Goal: Transaction & Acquisition: Subscribe to service/newsletter

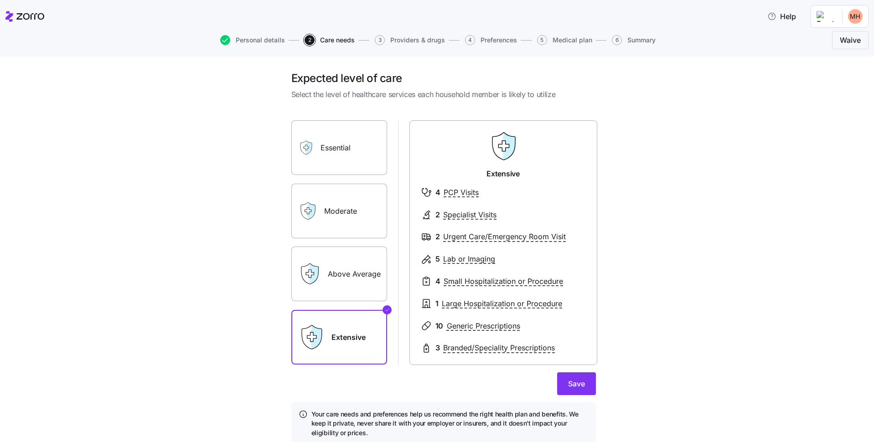
click at [338, 337] on label "Extensive" at bounding box center [339, 337] width 96 height 55
click at [0, 0] on input "Extensive" at bounding box center [0, 0] width 0 height 0
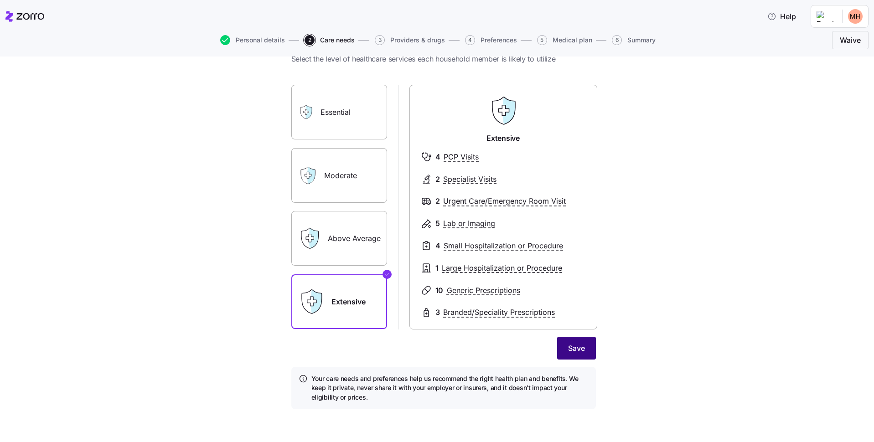
click at [568, 347] on span "Save" at bounding box center [576, 348] width 17 height 11
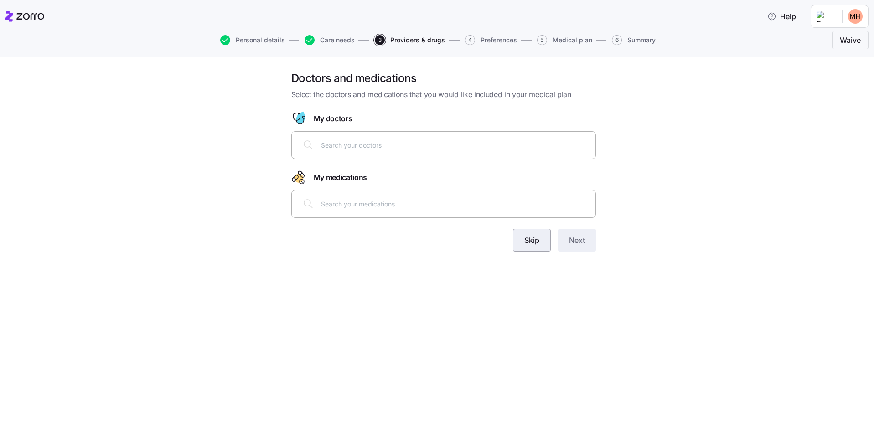
click at [526, 243] on span "Skip" at bounding box center [531, 240] width 15 height 11
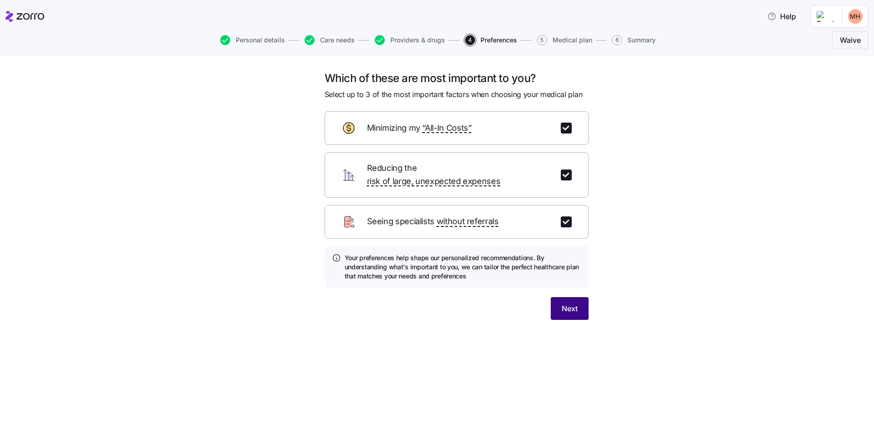
click at [570, 303] on span "Next" at bounding box center [570, 308] width 16 height 11
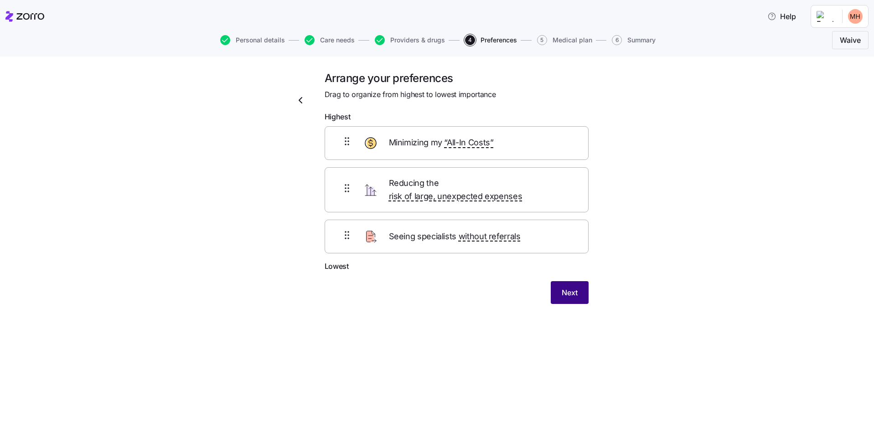
click at [568, 287] on span "Next" at bounding box center [570, 292] width 16 height 11
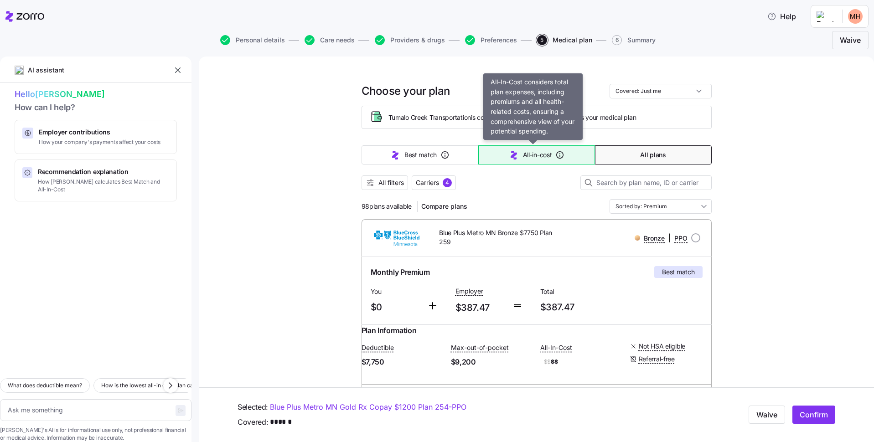
click at [527, 159] on span "All-in-cost" at bounding box center [537, 155] width 29 height 9
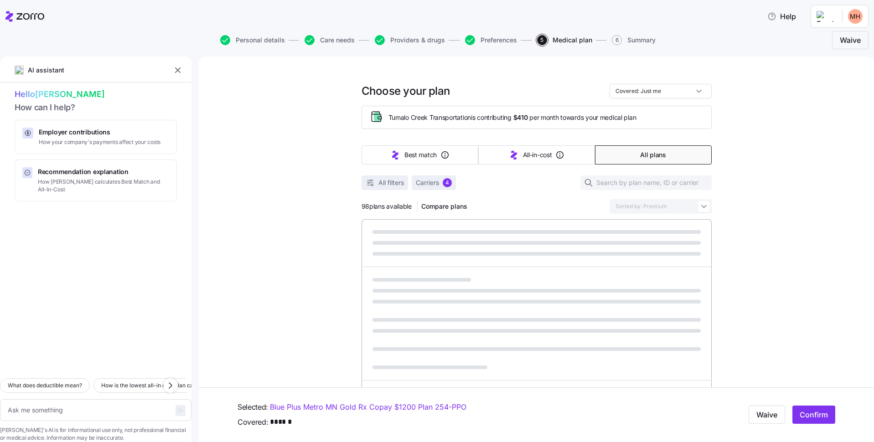
type textarea "x"
type input "Sorted by: All-in-cost"
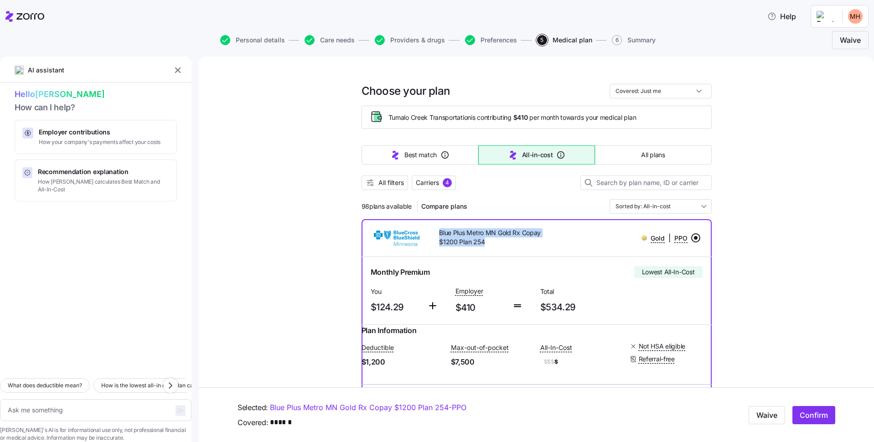
drag, startPoint x: 436, startPoint y: 229, endPoint x: 496, endPoint y: 243, distance: 61.3
click at [496, 243] on span "Blue Plus Metro MN Gold Rx Copay $1200 Plan 254" at bounding box center [500, 237] width 122 height 19
copy span "Blue Plus Metro MN Gold Rx Copay $1200 Plan 254"
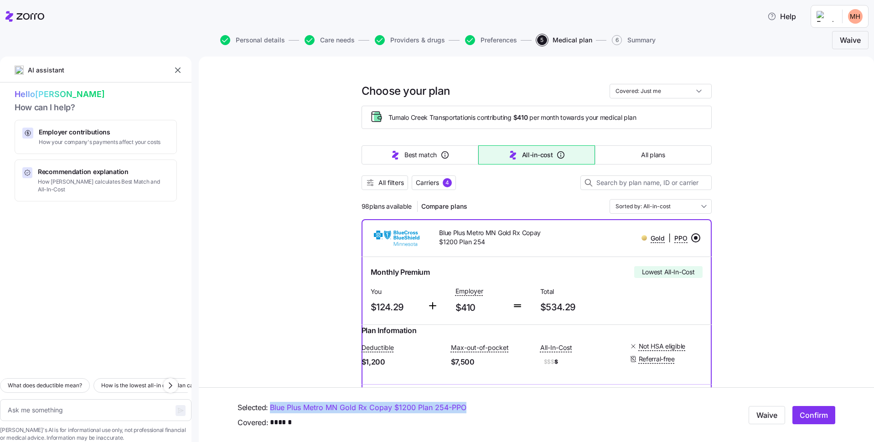
drag, startPoint x: 478, startPoint y: 410, endPoint x: 269, endPoint y: 405, distance: 208.9
click at [269, 405] on div "Selected: Blue Plus Metro MN Gold Rx Copay $1200 Plan 254 - PPO" at bounding box center [436, 407] width 396 height 11
copy div "Blue Plus Metro MN Gold Rx Copay $1200 Plan 254 - PPO"
click at [100, 400] on textarea at bounding box center [96, 411] width 192 height 22
paste textarea "Blue Plus Metro MN Gold Rx Copay $1200 Plan 254 - PPO"
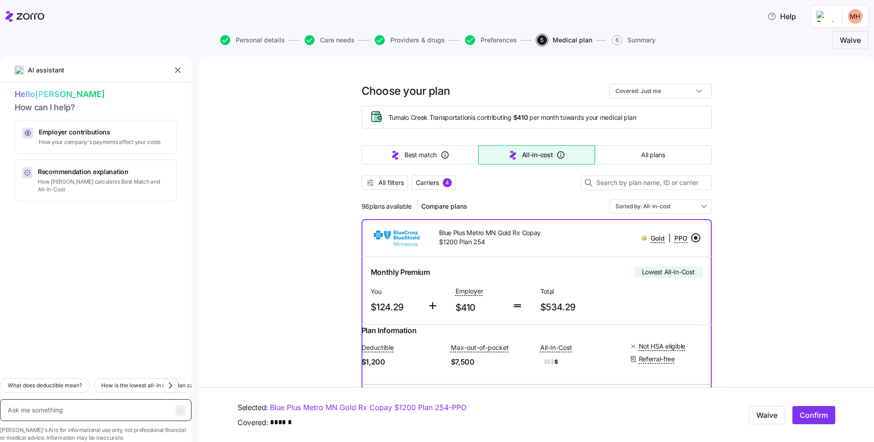
type textarea "x"
type textarea "Blue Plus Metro MN Gold Rx Copay $1200 Plan 254 - PPO"
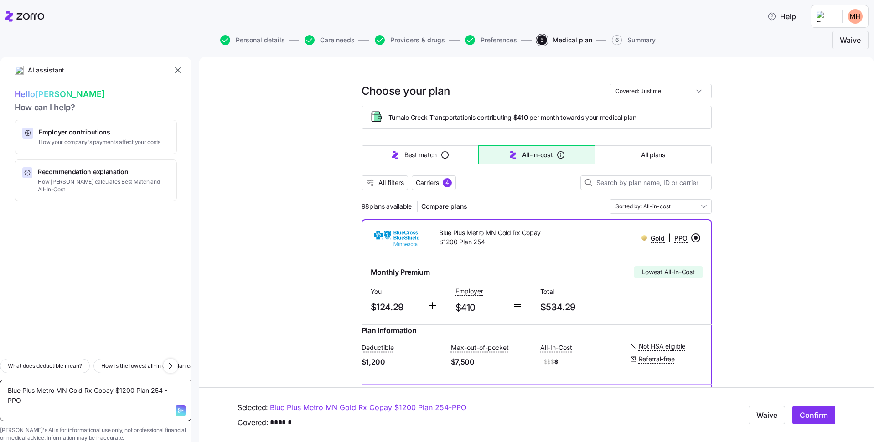
type textarea "x"
type textarea "Blue Plus Metro MN Gold Rx Copay $1200 Plan 254 - PPO"
type textarea "x"
type textarea "Blue Plus Metro MN Gold Rx Copay $1200 Plan 254 - PPO"
type textarea "x"
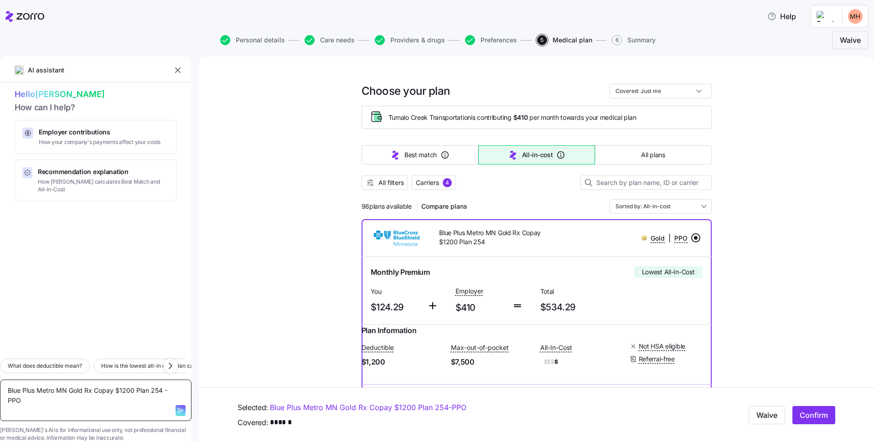
type textarea "Blue Plus Metro MN Gold Rx Copay $1200 Plan 254 - PPO"
type textarea "x"
type textarea "Blue Plus Metro MN Gold Rx Copay $1200 Plan 254 - PPO i"
type textarea "x"
type textarea "Blue Plus Metro MN Gold Rx Copay $1200 Plan 254 - PPO is"
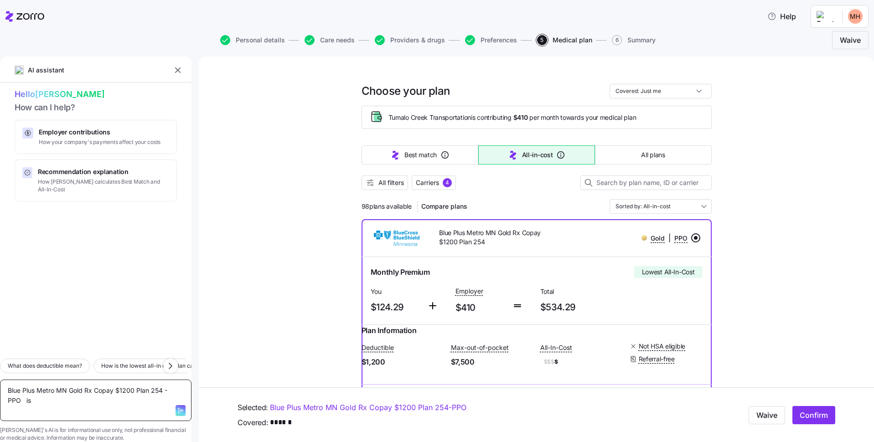
type textarea "x"
type textarea "Blue Plus Metro MN Gold Rx Copay $1200 Plan 254 - PPO is"
type textarea "x"
type textarea "Blue Plus Metro MN Gold Rx Copay $1200 Plan 254 - PPO is t"
type textarea "x"
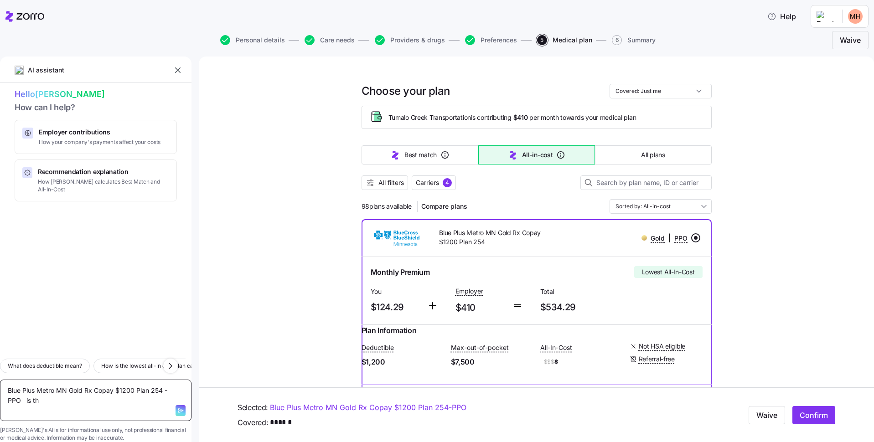
type textarea "Blue Plus Metro MN Gold Rx Copay $1200 Plan 254 - PPO is thi"
type textarea "x"
type textarea "Blue Plus Metro MN Gold Rx Copay $1200 Plan 254 - PPO is this"
type textarea "x"
type textarea "Blue Plus Metro MN Gold Rx Copay $1200 Plan 254 - PPO is this"
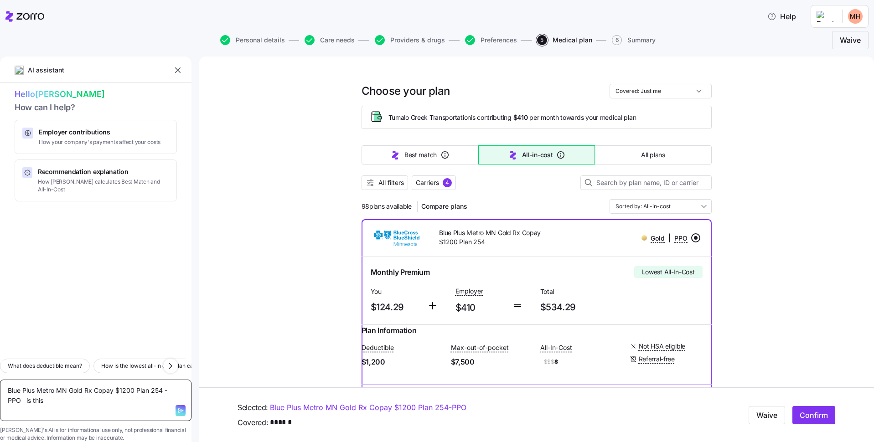
type textarea "x"
type textarea "Blue Plus Metro MN Gold Rx Copay $1200 Plan 254 - PPO is this p"
type textarea "x"
type textarea "Blue Plus Metro MN Gold Rx Copay $1200 Plan 254 - PPO is this pl"
type textarea "x"
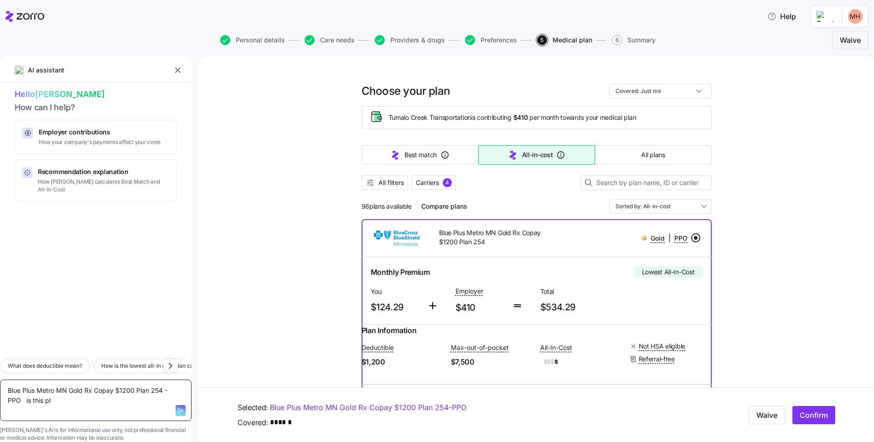
type textarea "Blue Plus Metro MN Gold Rx Copay $1200 Plan 254 - PPO is this pla"
type textarea "x"
type textarea "Blue Plus Metro MN Gold Rx Copay $1200 Plan 254 - PPO is this plan"
type textarea "x"
type textarea "Blue Plus Metro MN Gold Rx Copay $1200 Plan 254 - PPO is this plan"
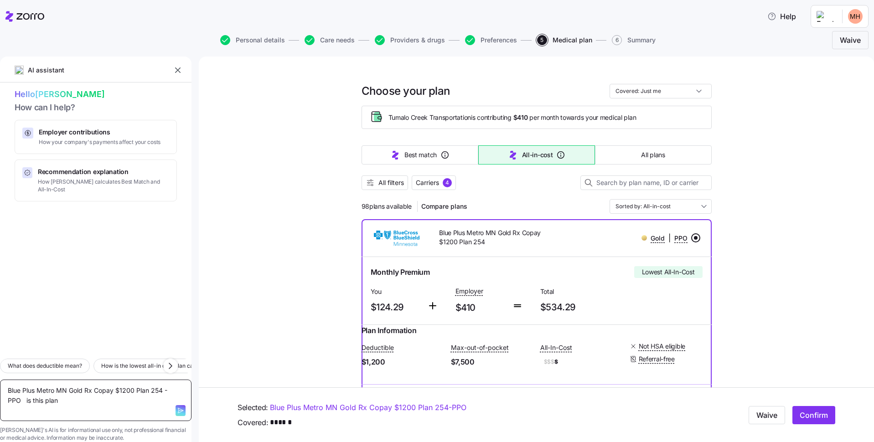
type textarea "x"
type textarea "Blue Plus Metro MN Gold Rx Copay $1200 Plan 254 - PPO is this plan u"
type textarea "x"
type textarea "Blue Plus Metro MN Gold Rx Copay $1200 Plan 254 - PPO is this plan un"
type textarea "x"
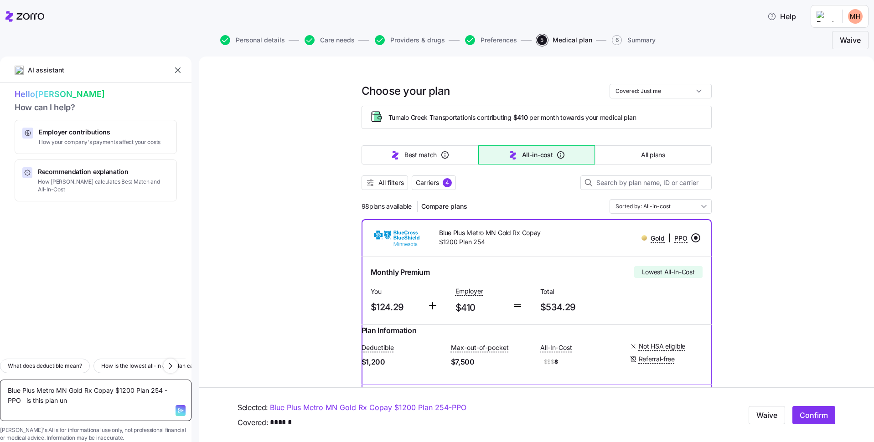
type textarea "Blue Plus Metro MN Gold Rx Copay $1200 Plan 254 - PPO is this plan und"
type textarea "x"
type textarea "Blue Plus Metro MN Gold Rx Copay $1200 Plan 254 - PPO is this plan unde"
type textarea "x"
type textarea "Blue Plus Metro MN Gold Rx Copay $1200 Plan 254 - PPO is this plan under"
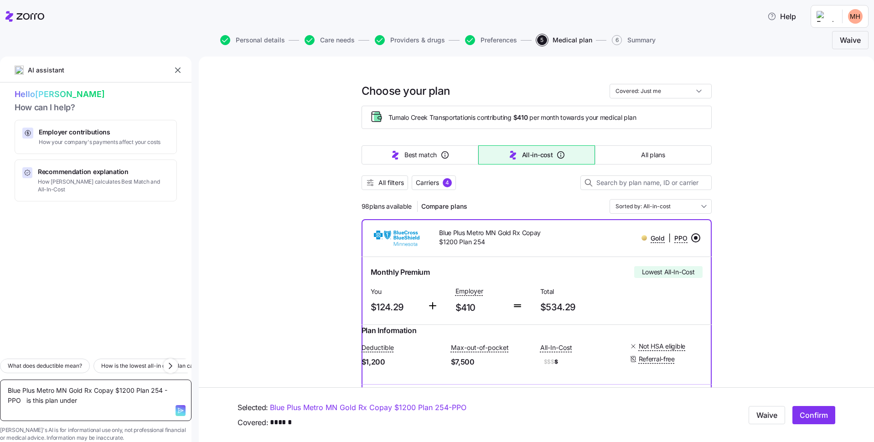
type textarea "x"
type textarea "Blue Plus Metro MN Gold Rx Copay $1200 Plan 254 - PPO is this plan under"
type textarea "x"
type textarea "Blue Plus Metro MN Gold Rx Copay $1200 Plan 254 - PPO is this plan under E"
type textarea "x"
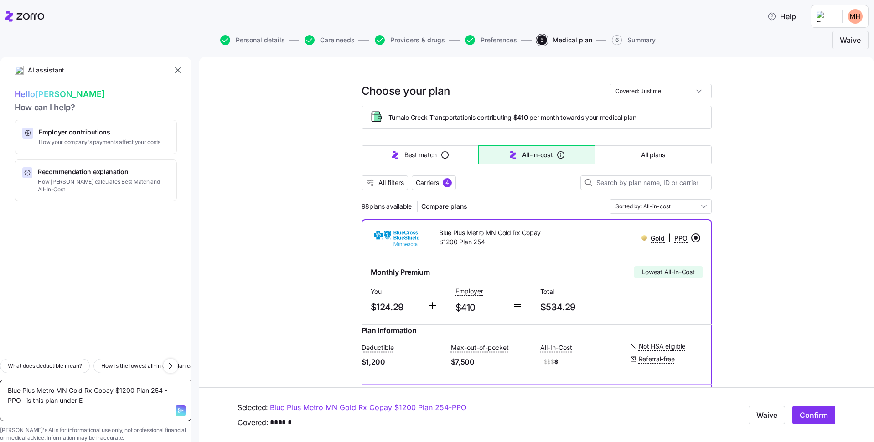
type textarea "Blue Plus Metro MN Gold Rx Copay $1200 Plan 254 - PPO is this plan under Ex"
type textarea "x"
type textarea "Blue Plus Metro MN Gold Rx Copay $1200 Plan 254 - PPO is this plan under Ext"
type textarea "x"
type textarea "Blue Plus Metro MN Gold Rx Copay $1200 Plan 254 - PPO is this plan under Exte"
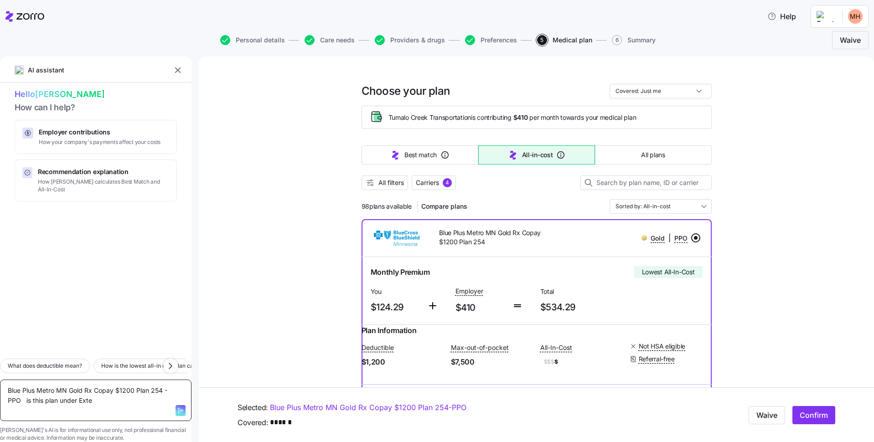
type textarea "x"
type textarea "Blue Plus Metro MN Gold Rx Copay $1200 Plan 254 - PPO is this plan under Exten"
type textarea "x"
type textarea "Blue Plus Metro MN Gold Rx Copay $1200 Plan 254 - PPO is this plan under Extens"
type textarea "x"
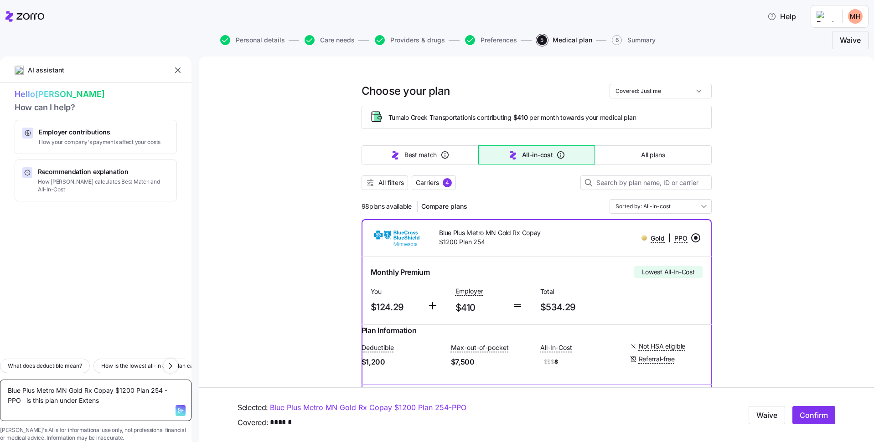
type textarea "Blue Plus Metro MN Gold Rx Copay $1200 Plan 254 - PPO is this plan under Extensi"
type textarea "x"
type textarea "Blue Plus Metro MN Gold Rx Copay $1200 Plan 254 - PPO is this plan under Extens…"
type textarea "x"
type textarea "Blue Plus Metro MN Gold Rx Copay $1200 Plan 254 - PPO is this plan under Extens…"
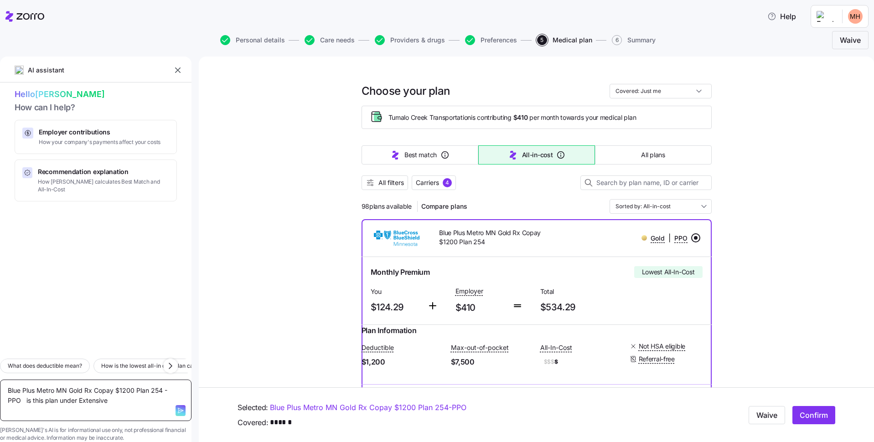
type textarea "x"
type textarea "Blue Plus Metro MN Gold Rx Copay $1200 Plan 254 - PPO is this plan under Extens…"
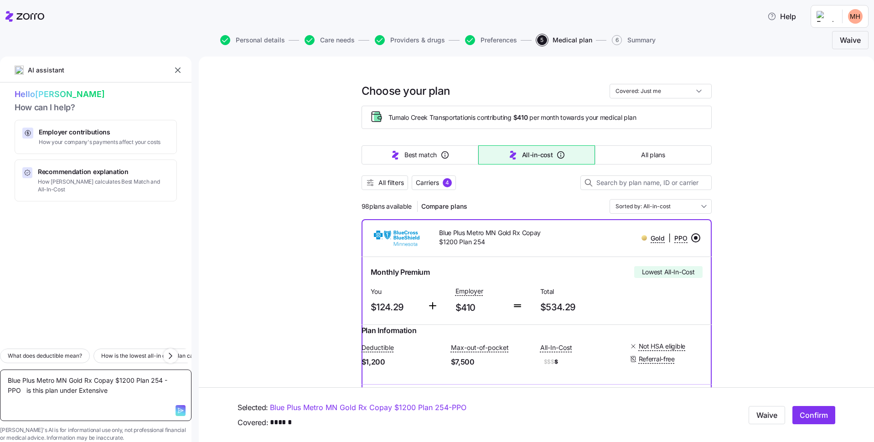
type textarea "x"
type textarea "Blue Plus Metro MN Gold Rx Copay $1200 Plan 254 - PPO is this plan under Extens…"
type textarea "x"
type textarea "Blue Plus Metro MN Gold Rx Copay $1200 Plan 254 - PPO is this plan under Extens…"
type textarea "x"
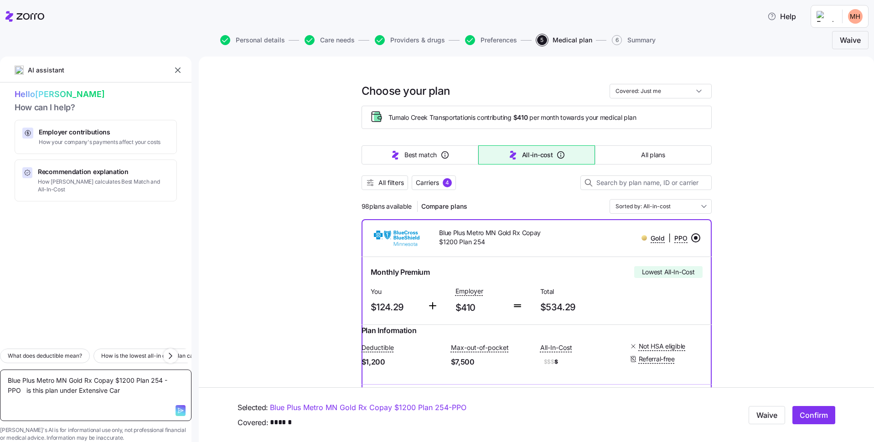
type textarea "Blue Plus Metro MN Gold Rx Copay $1200 Plan 254 - PPO is this plan under Extens…"
type textarea "x"
type textarea "Blue Plus Metro MN Gold Rx Copay $1200 Plan 254 - PPO is this plan under Extens…"
type textarea "x"
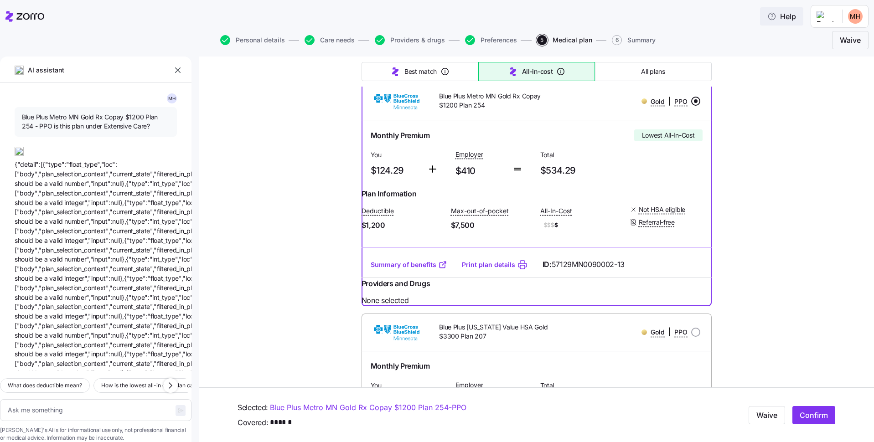
click at [777, 16] on icon "button" at bounding box center [772, 16] width 9 height 9
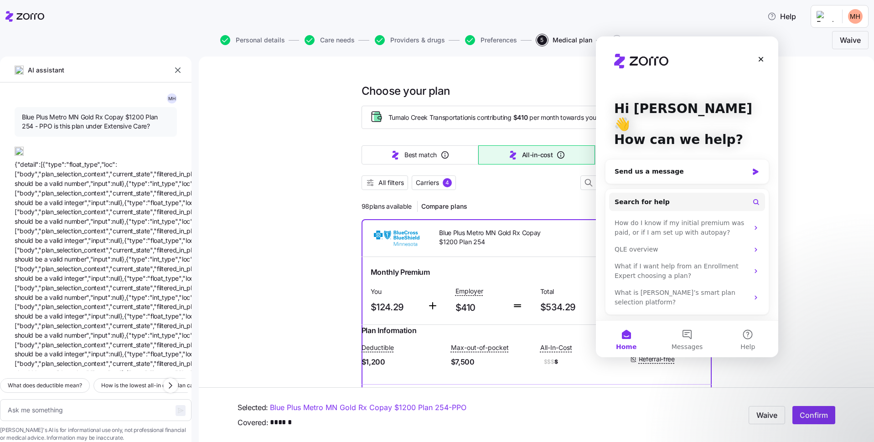
drag, startPoint x: 117, startPoint y: 121, endPoint x: 17, endPoint y: 110, distance: 100.5
click at [17, 110] on div "Blue Plus Metro MN Gold Rx Copay $1200 Plan 254 - PPO is this plan under Extens…" at bounding box center [96, 122] width 162 height 30
copy span "Blue Plus Metro MN Gold Rx Copay $1200 Plan 254 - PPO is this plan under Extens…"
click at [758, 169] on icon "Intercom messenger" at bounding box center [755, 172] width 5 height 6
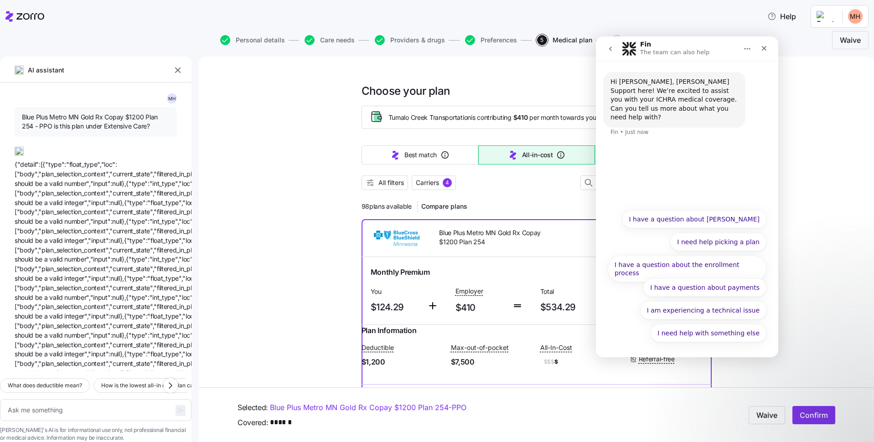
click at [648, 141] on div "Hi Marvin, Zorro Support here! We’re excited to assist you with your ICHRA medi…" at bounding box center [687, 132] width 182 height 143
drag, startPoint x: 674, startPoint y: 109, endPoint x: 672, endPoint y: 115, distance: 5.6
click at [674, 112] on div "Hi Marvin, Zorro Support here! We’re excited to assist you with your ICHRA medi…" at bounding box center [675, 100] width 128 height 45
click at [652, 158] on div "Hi Marvin, Zorro Support here! We’re excited to assist you with your ICHRA medi…" at bounding box center [687, 132] width 182 height 143
click at [694, 218] on button "I have a question about ICHRA" at bounding box center [695, 219] width 144 height 18
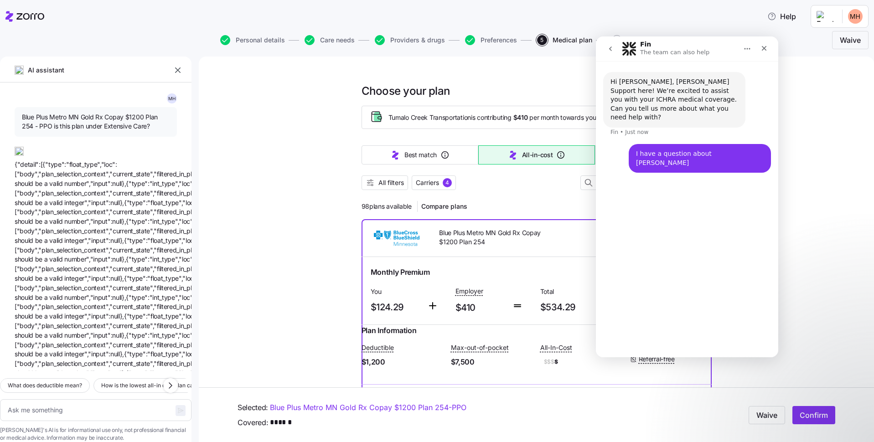
click at [650, 179] on div "Hi Marvin, Zorro Support here! We’re excited to assist you with your ICHRA medi…" at bounding box center [687, 205] width 182 height 289
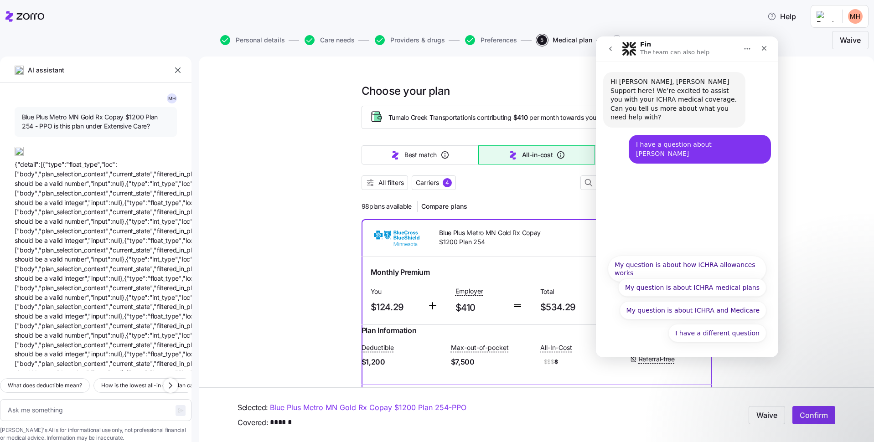
click at [651, 167] on div "Hi Marvin, Zorro Support here! We’re excited to assist you with your ICHRA medi…" at bounding box center [687, 155] width 182 height 189
click at [665, 291] on button "My question is about ICHRA medical plans" at bounding box center [692, 288] width 148 height 18
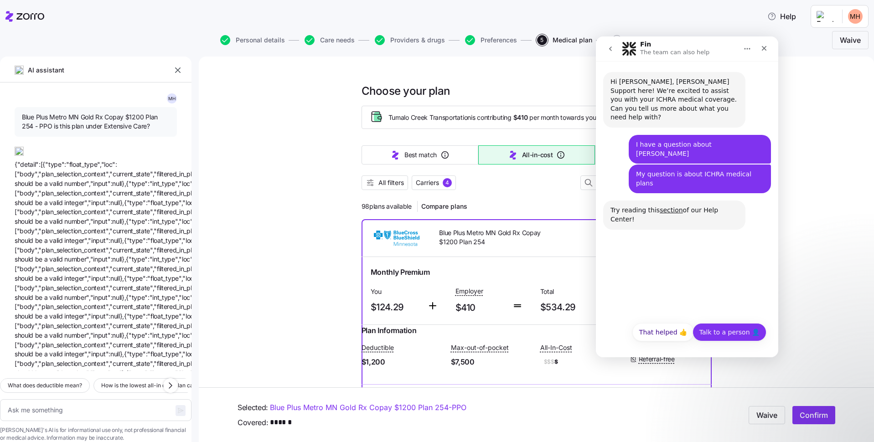
click at [724, 330] on button "Talk to a person 👤" at bounding box center [730, 332] width 74 height 18
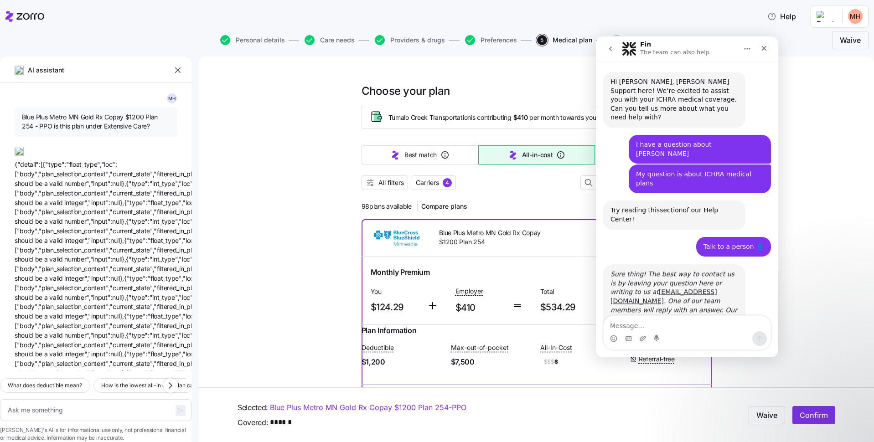
scroll to position [14, 0]
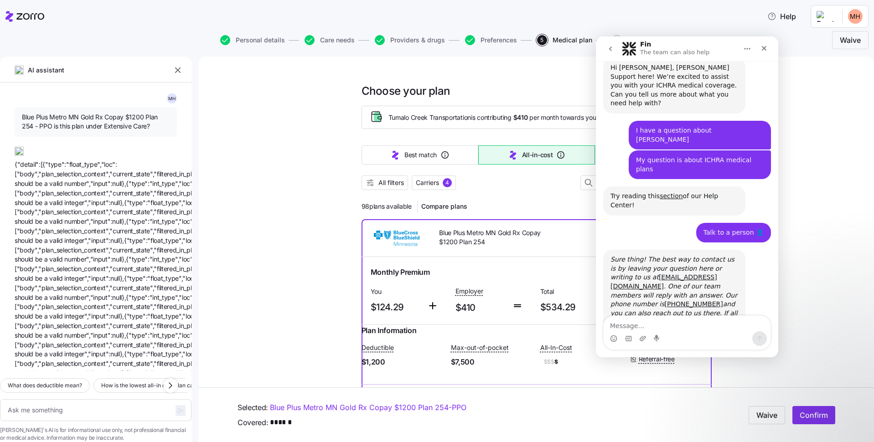
click at [749, 47] on icon "Home" at bounding box center [747, 48] width 7 height 7
click at [767, 49] on icon "Close" at bounding box center [764, 48] width 7 height 7
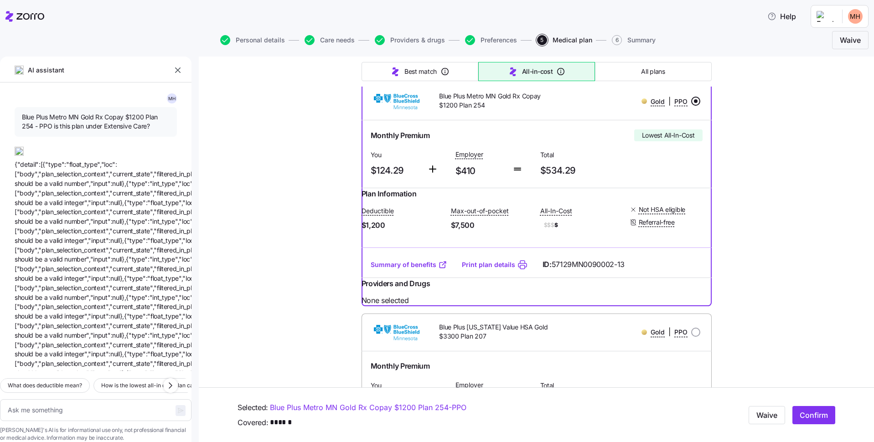
scroll to position [46, 0]
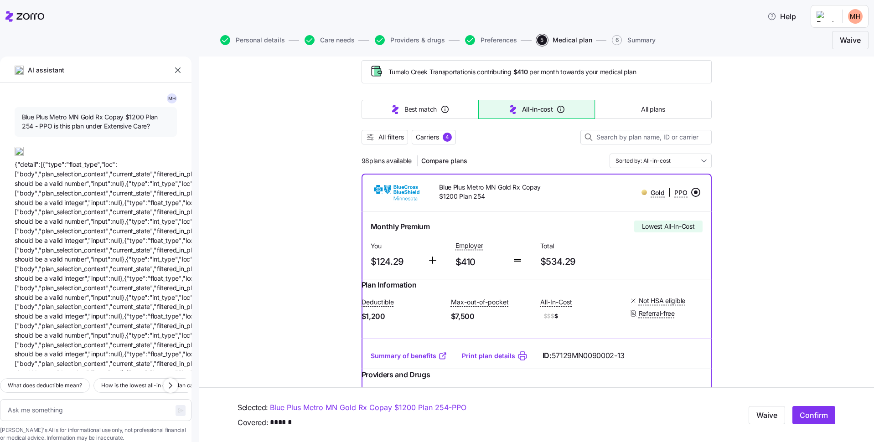
click at [411, 361] on link "Summary of benefits" at bounding box center [409, 356] width 77 height 9
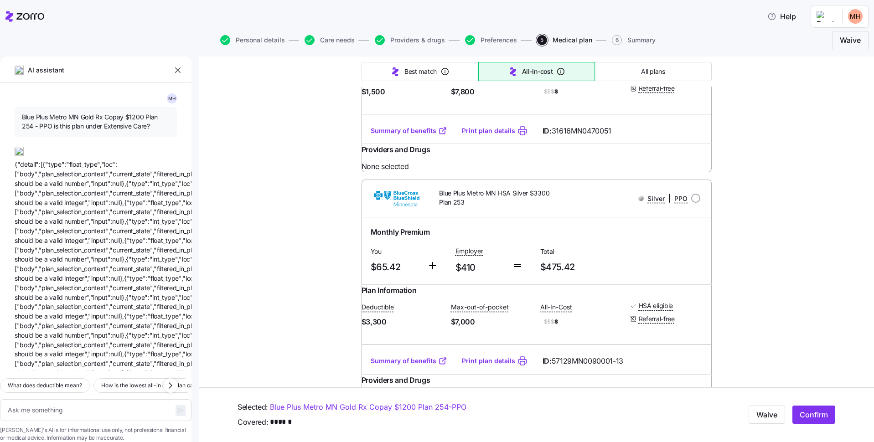
scroll to position [867, 0]
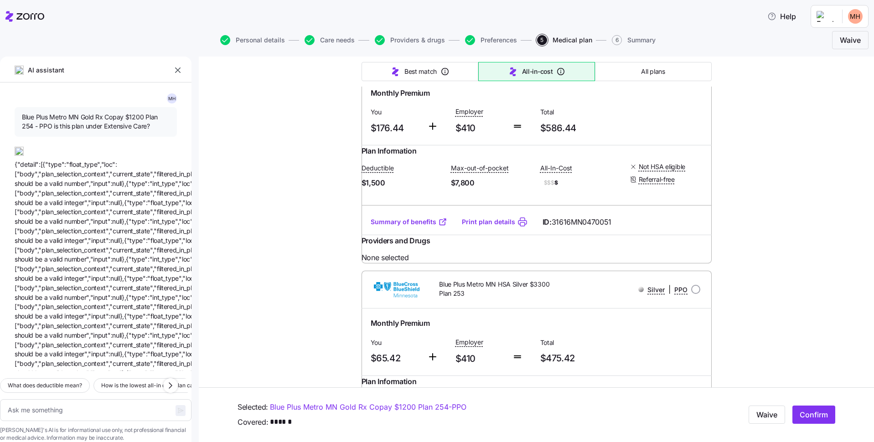
click at [386, 227] on link "Summary of benefits" at bounding box center [409, 222] width 77 height 9
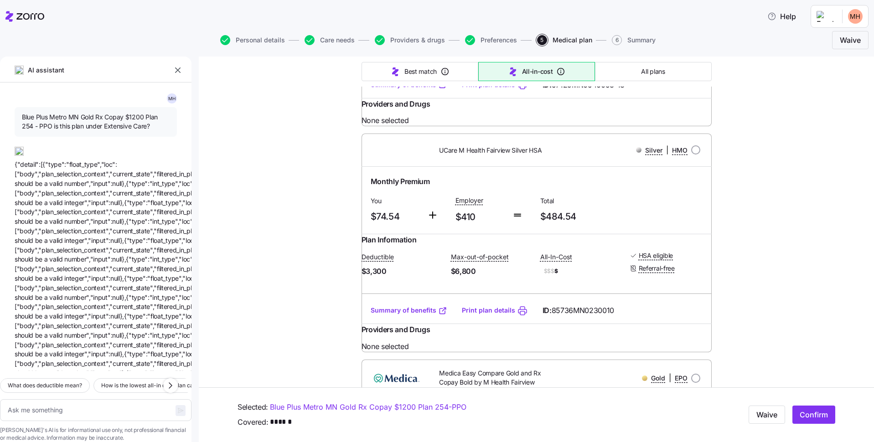
scroll to position [319, 0]
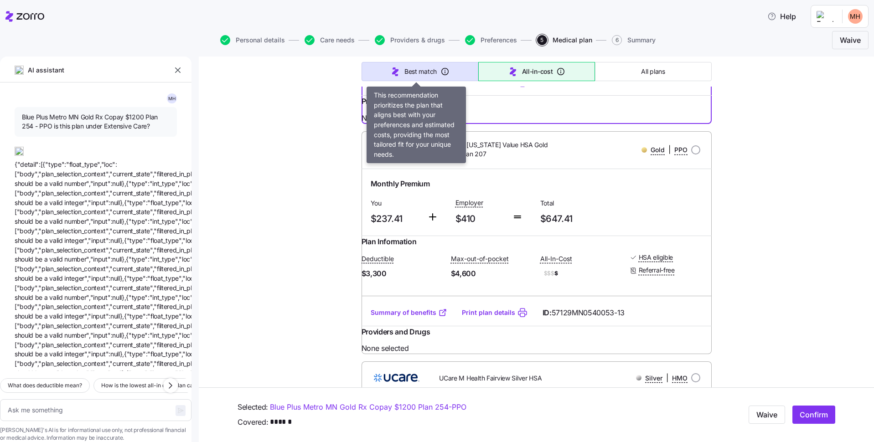
click at [415, 68] on span "Best match" at bounding box center [421, 71] width 32 height 9
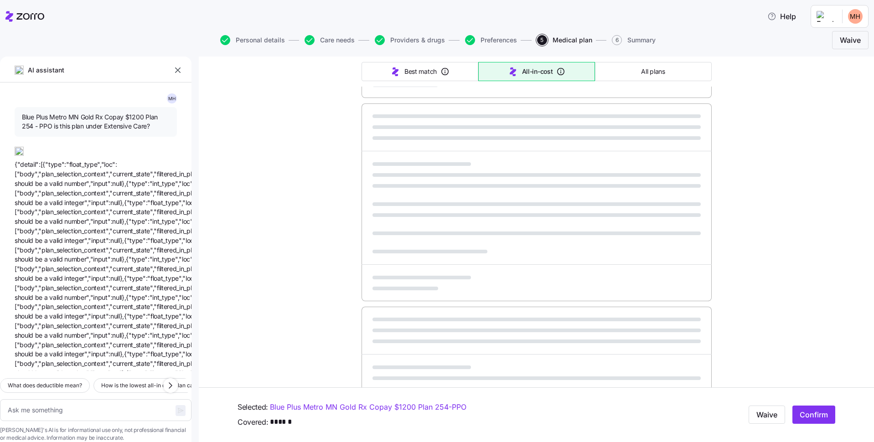
type textarea "x"
type input "Sorted by: Best match"
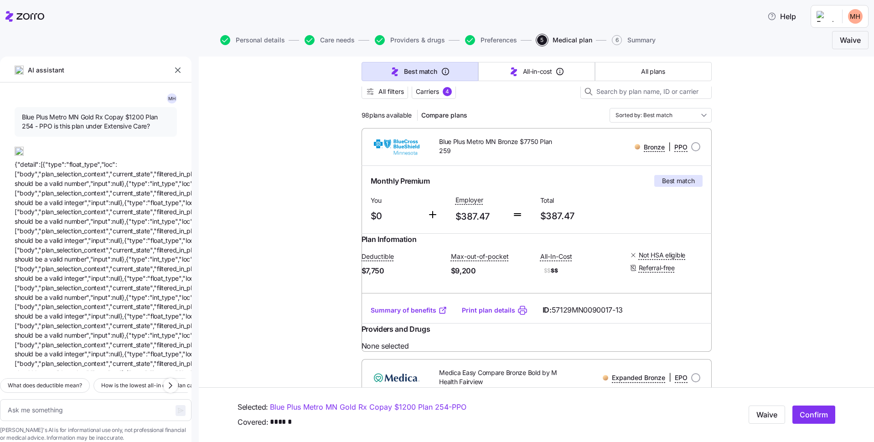
scroll to position [0, 0]
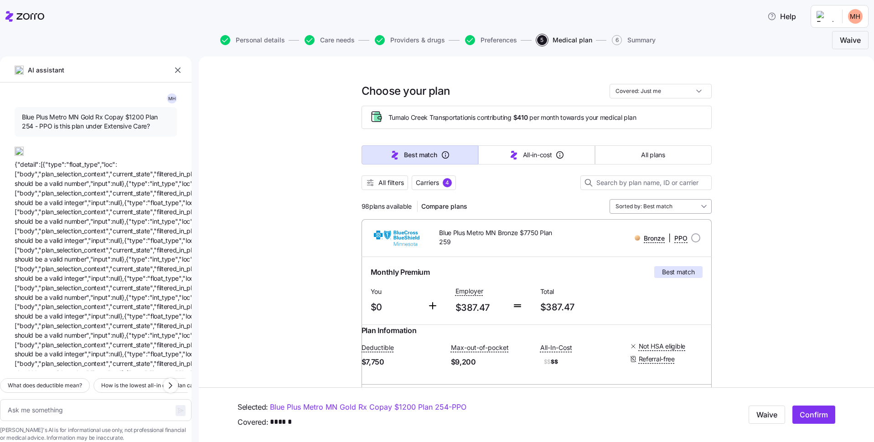
click at [701, 207] on input "Sorted by: Best match" at bounding box center [661, 206] width 102 height 15
click at [701, 202] on div "Sorted by: Best match" at bounding box center [661, 206] width 102 height 15
click at [701, 207] on input "Sorted by: Best match" at bounding box center [661, 206] width 102 height 15
click at [386, 182] on span "All filters" at bounding box center [392, 182] width 26 height 9
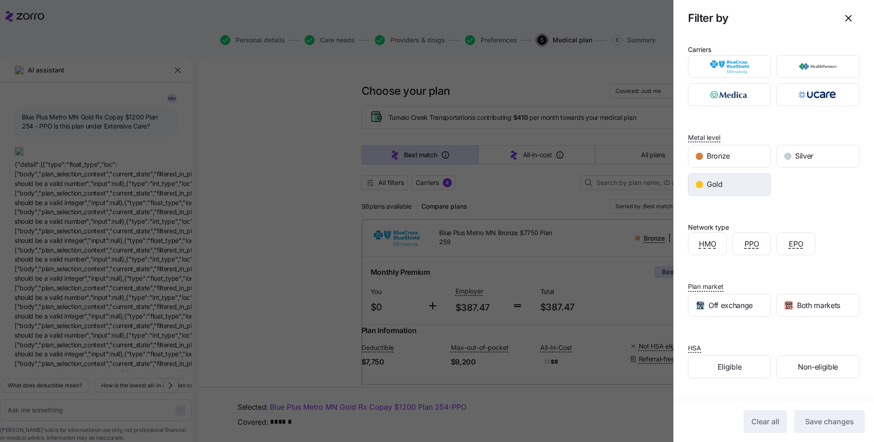
click at [718, 183] on span "Gold" at bounding box center [715, 184] width 16 height 11
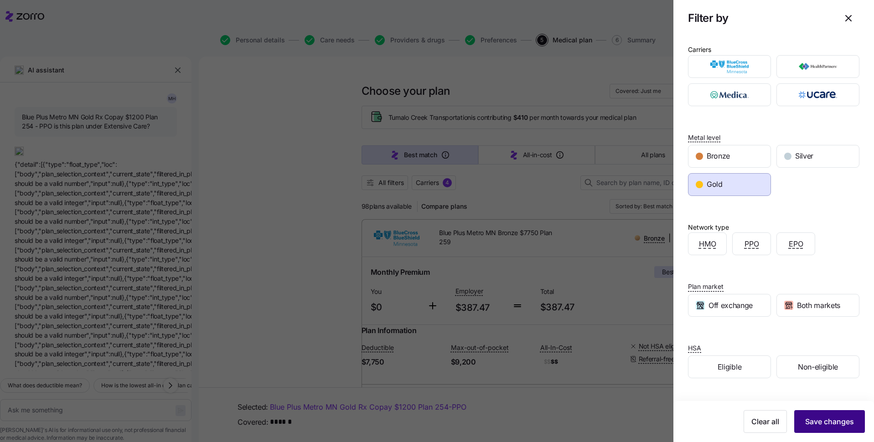
click at [819, 419] on span "Save changes" at bounding box center [829, 421] width 49 height 11
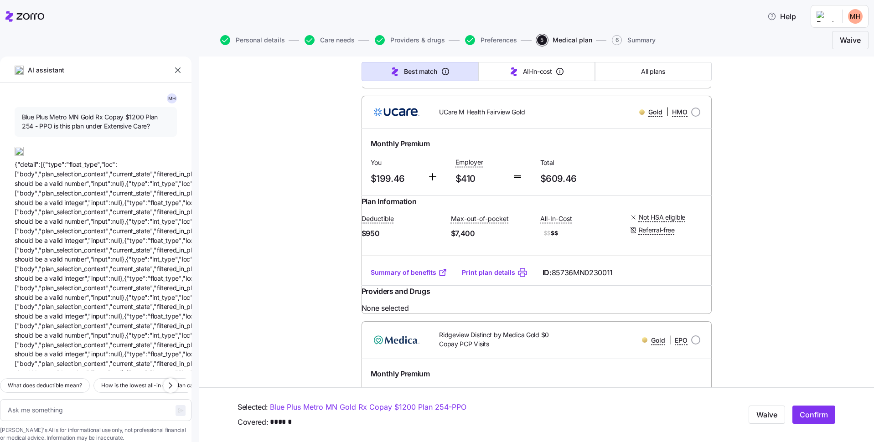
scroll to position [1414, 0]
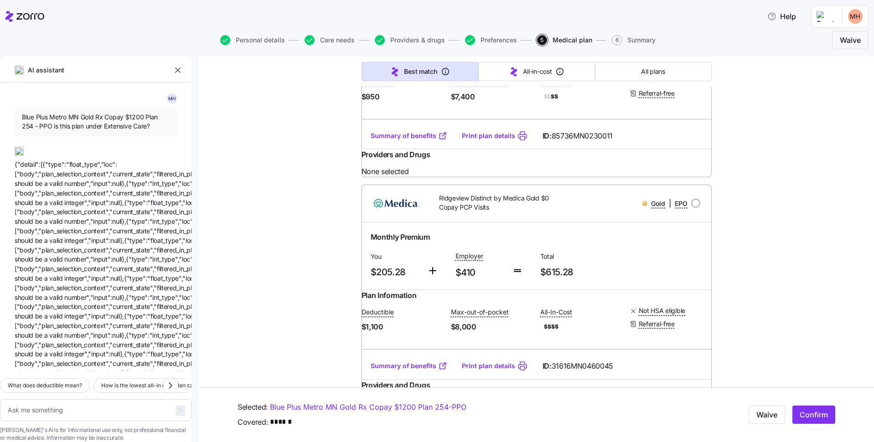
click at [391, 140] on link "Summary of benefits" at bounding box center [409, 135] width 77 height 9
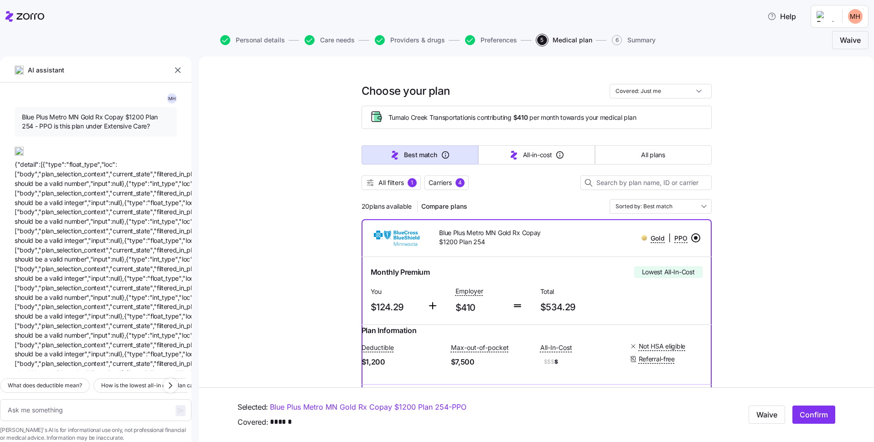
scroll to position [91, 0]
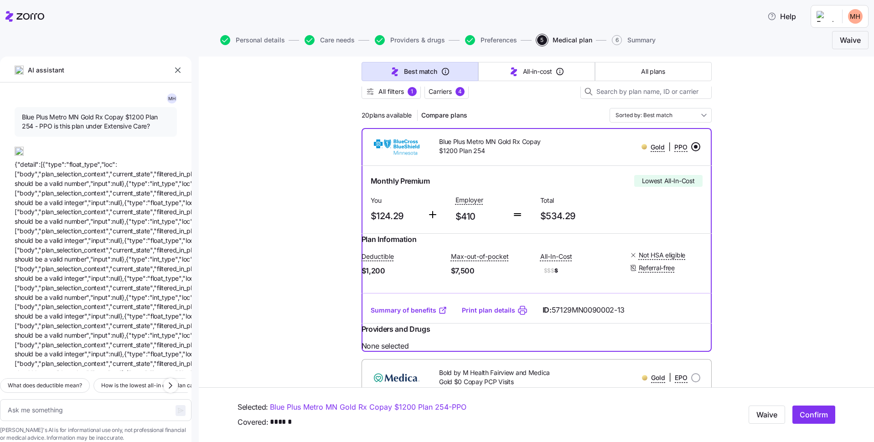
click at [382, 315] on link "Summary of benefits" at bounding box center [409, 310] width 77 height 9
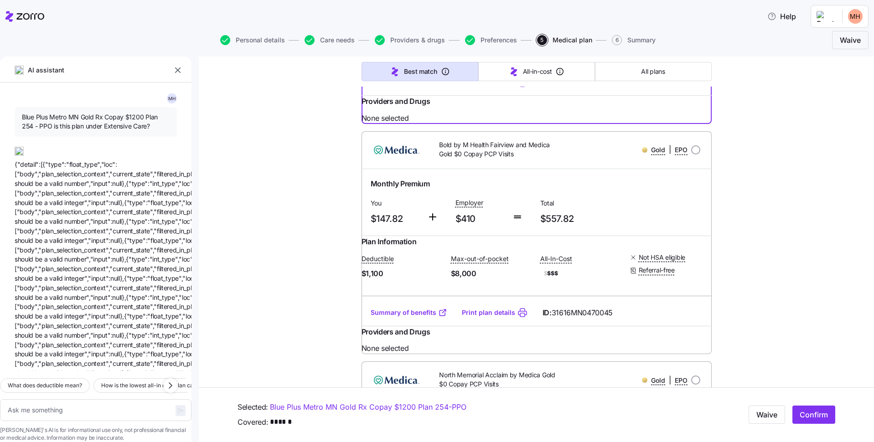
scroll to position [410, 0]
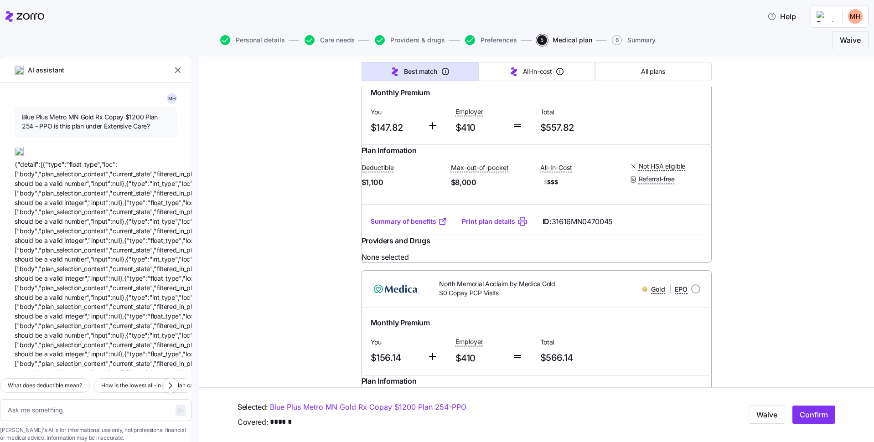
click at [413, 226] on link "Summary of benefits" at bounding box center [409, 221] width 77 height 9
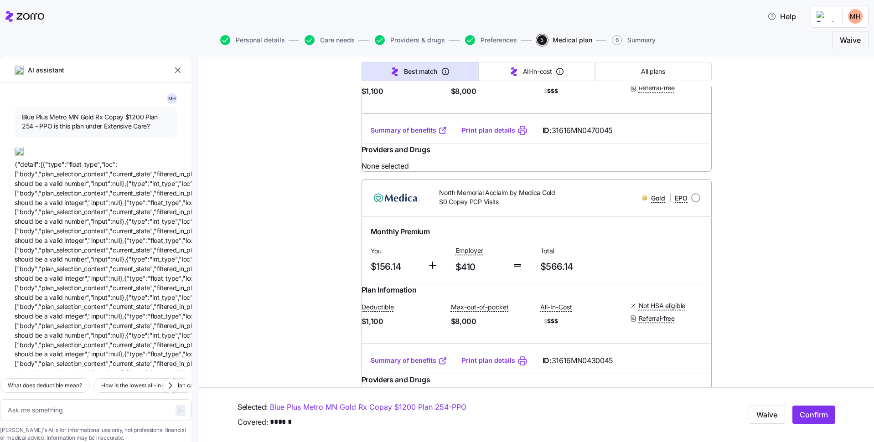
scroll to position [593, 0]
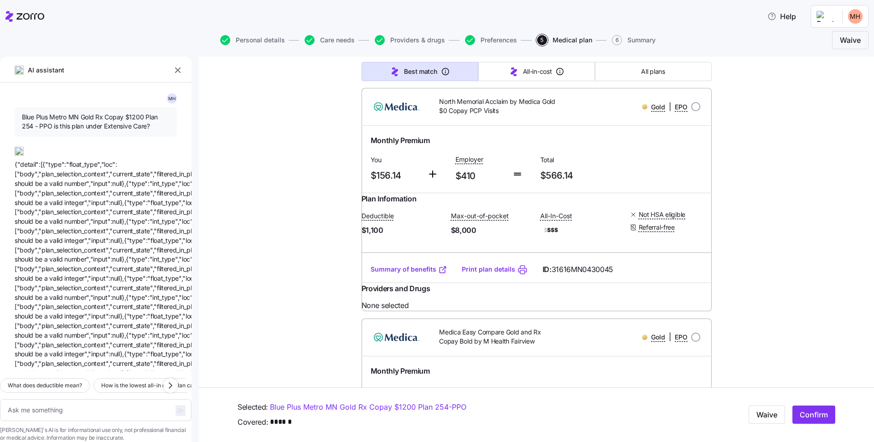
click at [398, 274] on link "Summary of benefits" at bounding box center [409, 269] width 77 height 9
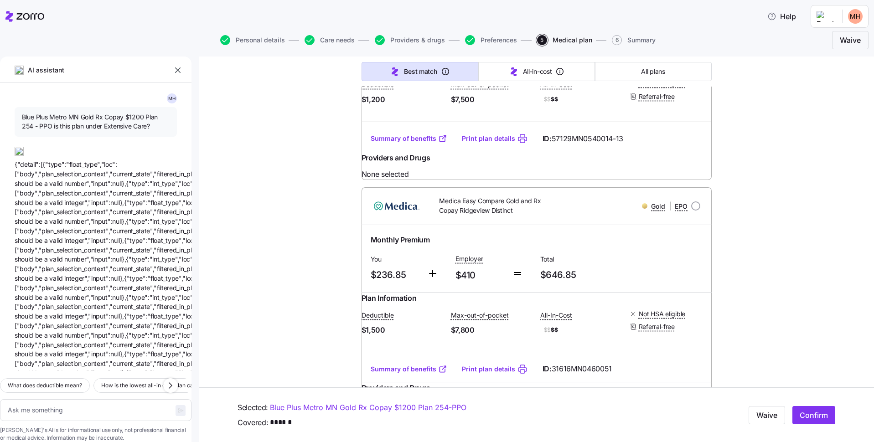
scroll to position [2144, 0]
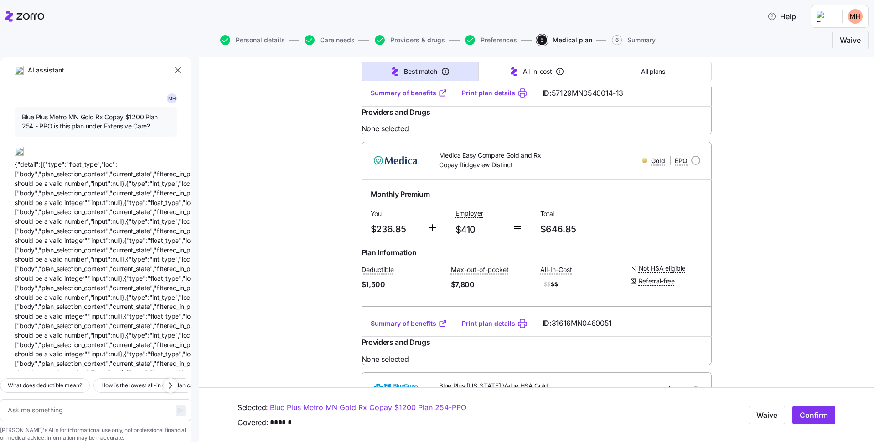
click at [379, 98] on link "Summary of benefits" at bounding box center [409, 92] width 77 height 9
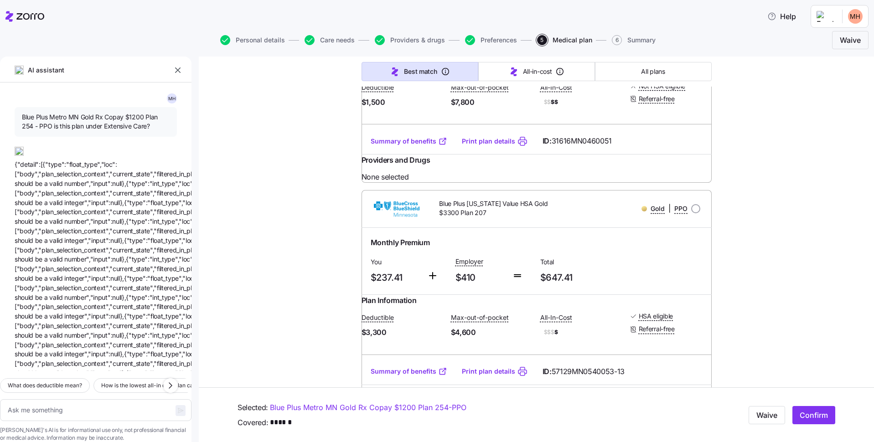
scroll to position [2372, 0]
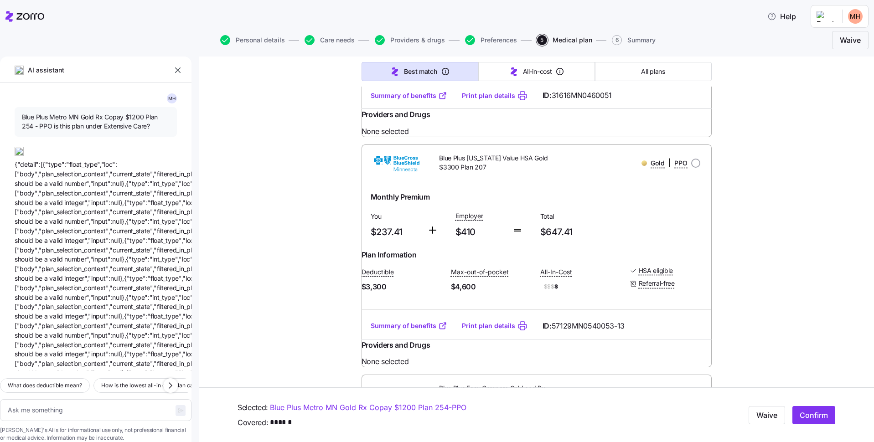
click at [410, 100] on link "Summary of benefits" at bounding box center [409, 95] width 77 height 9
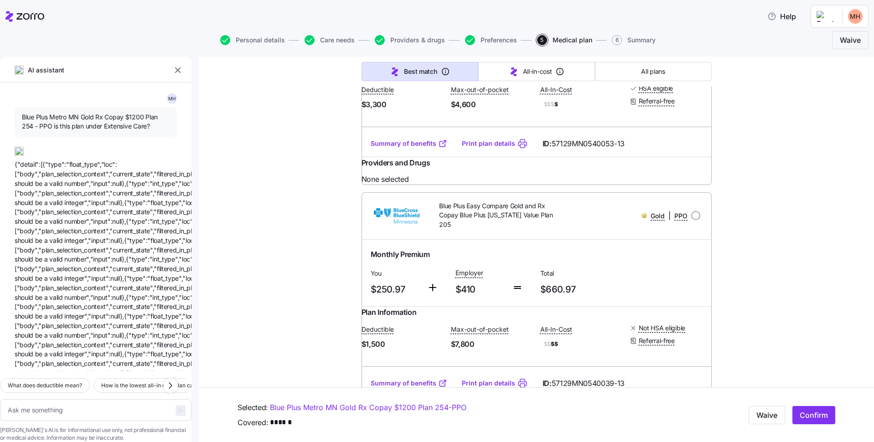
scroll to position [2600, 0]
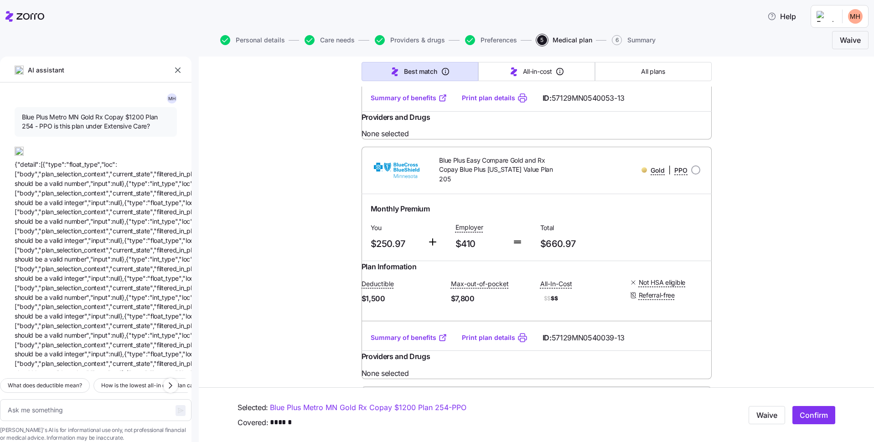
click at [414, 103] on link "Summary of benefits" at bounding box center [409, 97] width 77 height 9
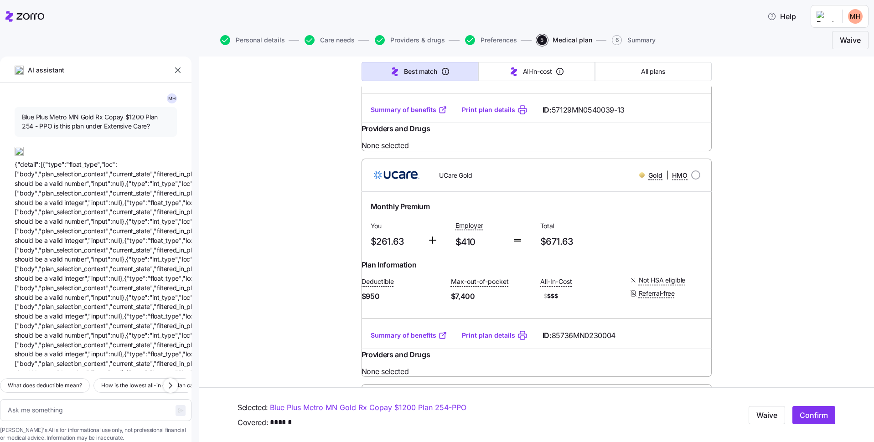
scroll to position [2873, 0]
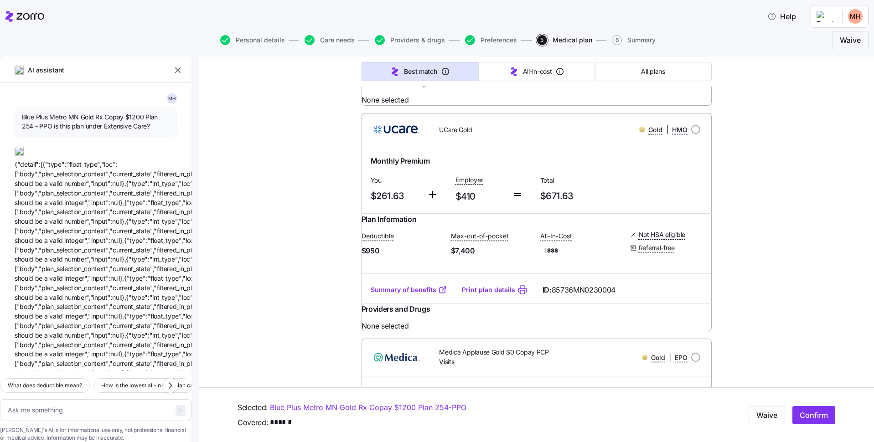
click at [411, 69] on link "Summary of benefits" at bounding box center [409, 64] width 77 height 9
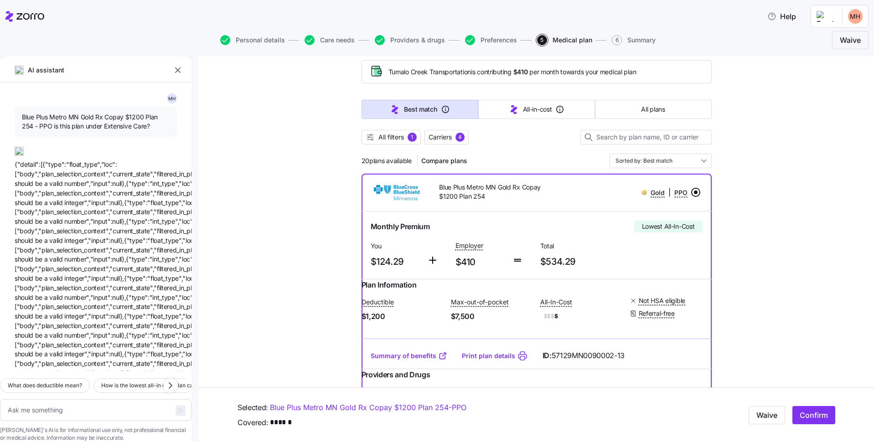
scroll to position [91, 0]
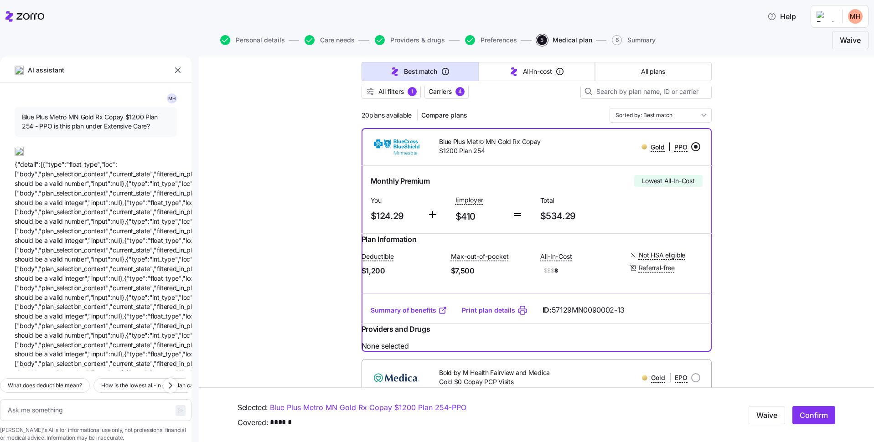
click at [410, 315] on link "Summary of benefits" at bounding box center [409, 310] width 77 height 9
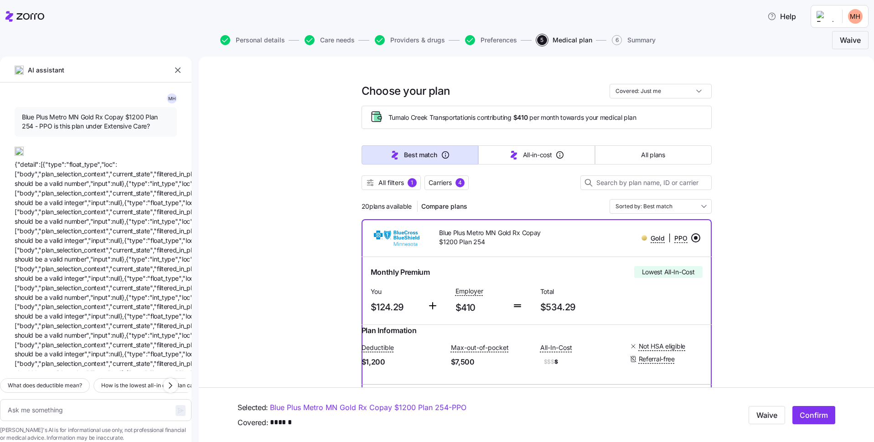
scroll to position [46, 0]
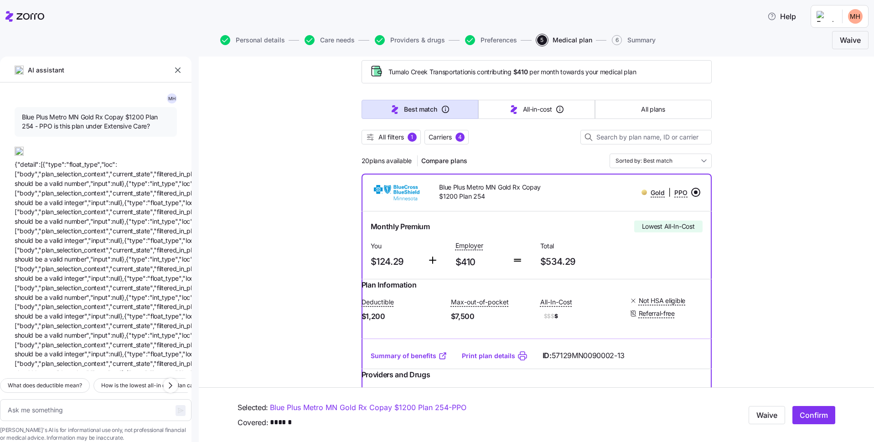
click at [427, 361] on link "Summary of benefits" at bounding box center [409, 356] width 77 height 9
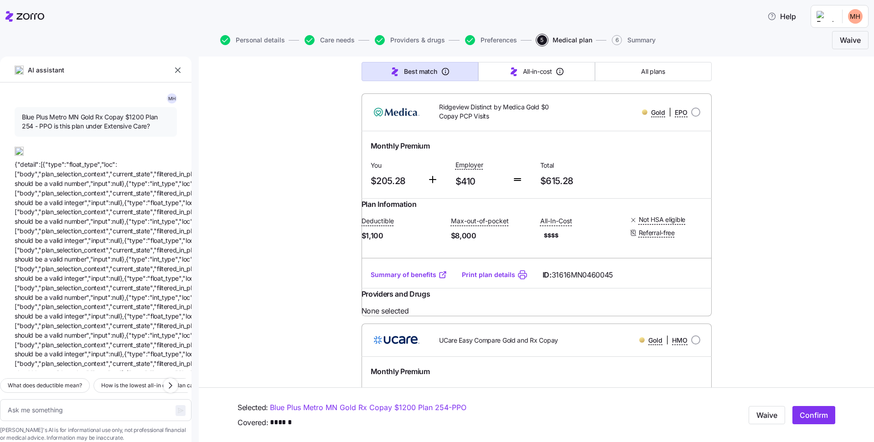
scroll to position [1642, 0]
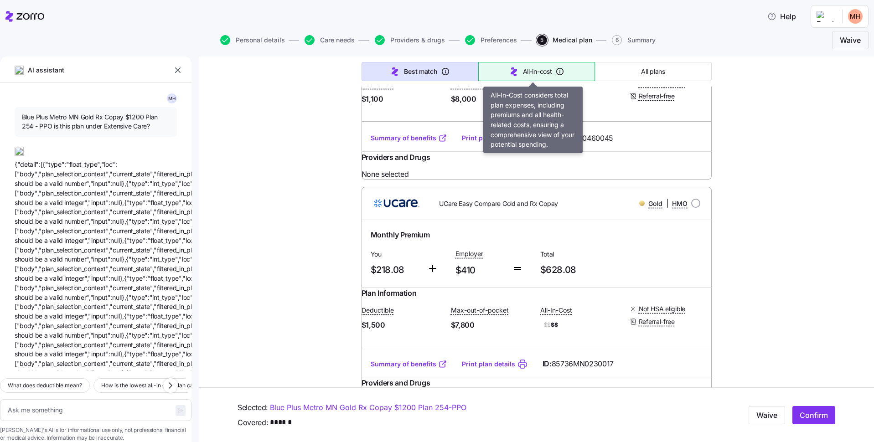
click at [524, 73] on span "All-in-cost" at bounding box center [537, 71] width 29 height 9
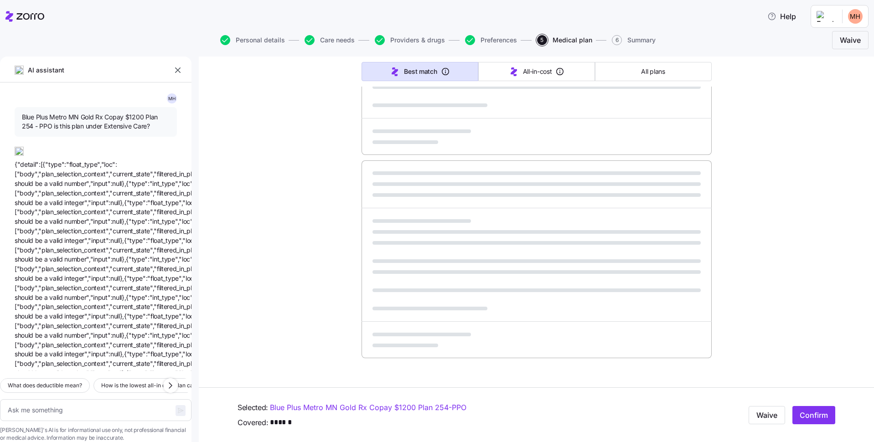
scroll to position [466, 0]
type textarea "x"
type input "Sorted by: All-in-cost"
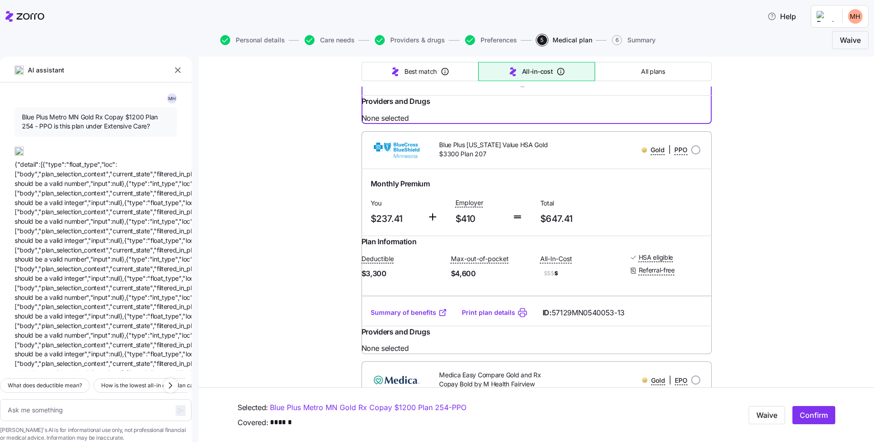
scroll to position [365, 0]
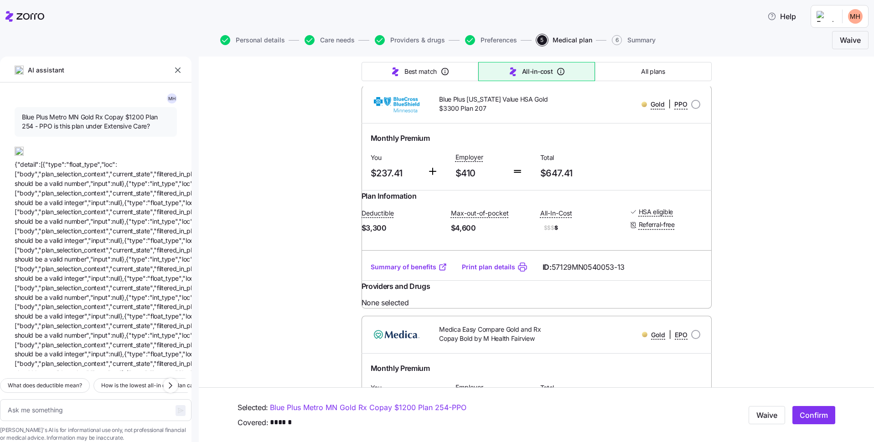
click at [380, 272] on link "Summary of benefits" at bounding box center [409, 267] width 77 height 9
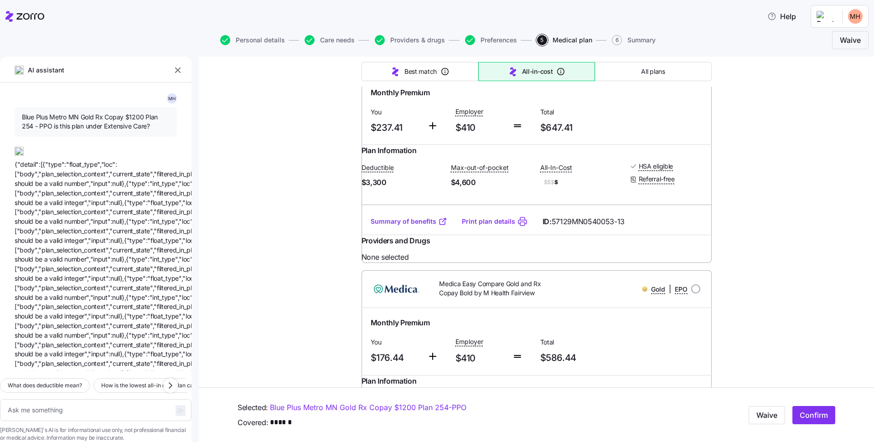
scroll to position [547, 0]
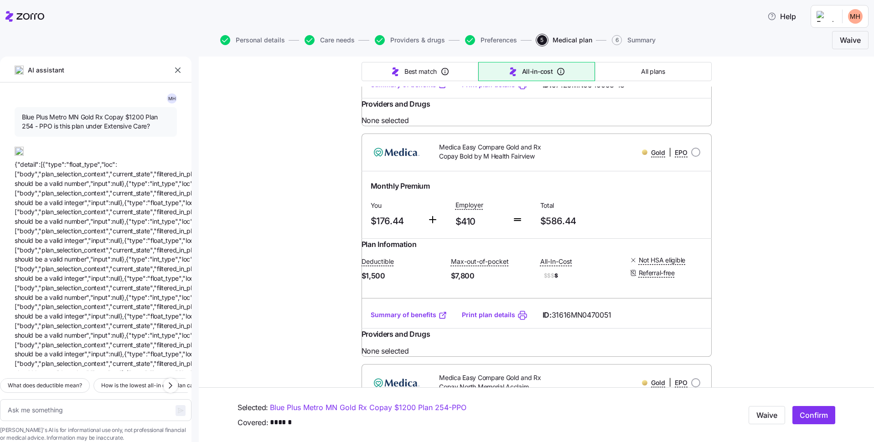
click at [416, 320] on link "Summary of benefits" at bounding box center [409, 315] width 77 height 9
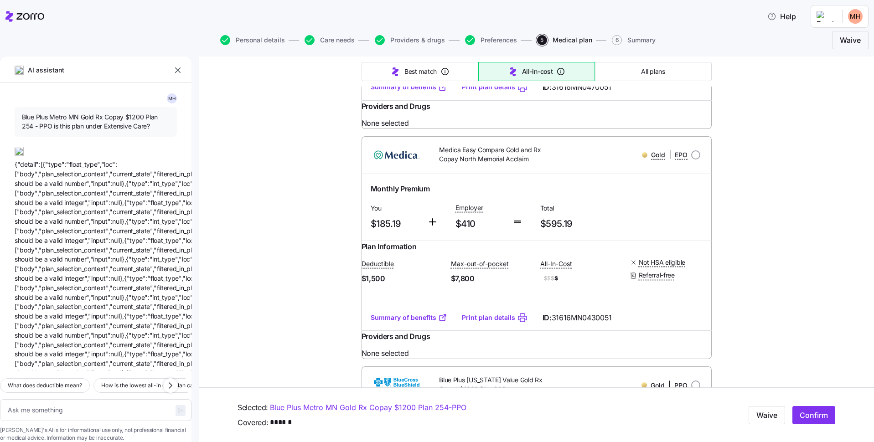
scroll to position [867, 0]
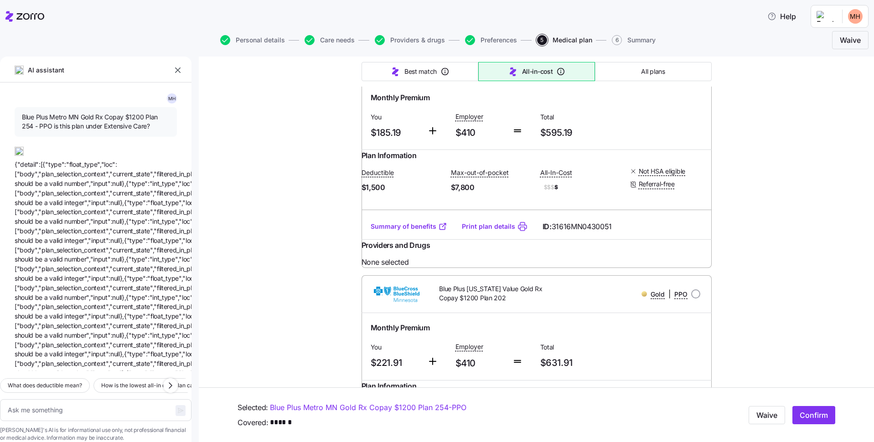
click at [402, 231] on link "Summary of benefits" at bounding box center [409, 226] width 77 height 9
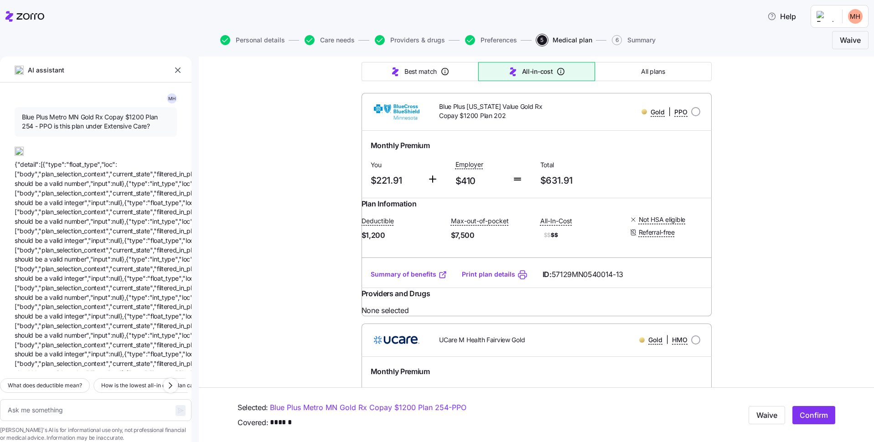
scroll to position [1140, 0]
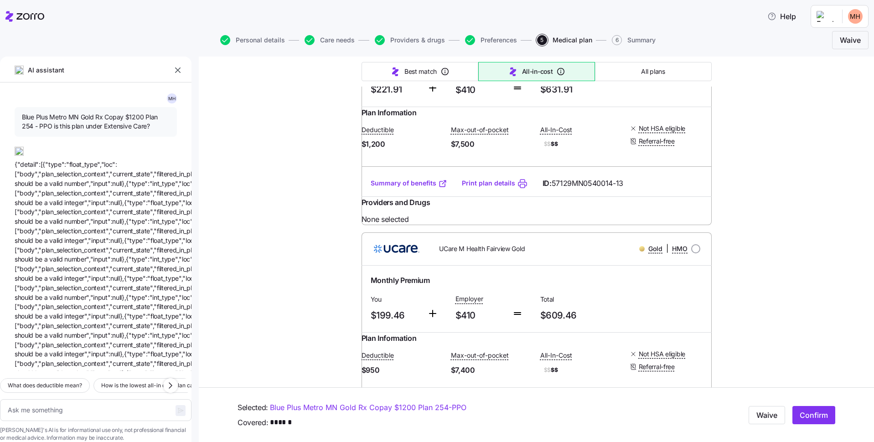
click at [410, 188] on link "Summary of benefits" at bounding box center [409, 183] width 77 height 9
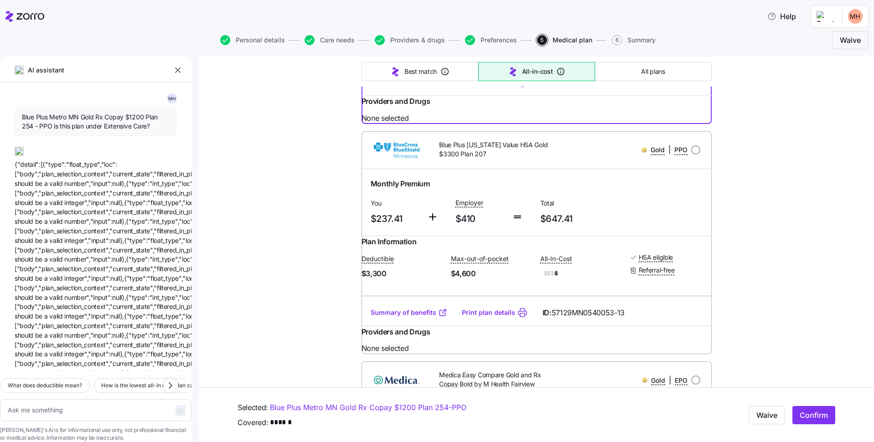
scroll to position [91, 0]
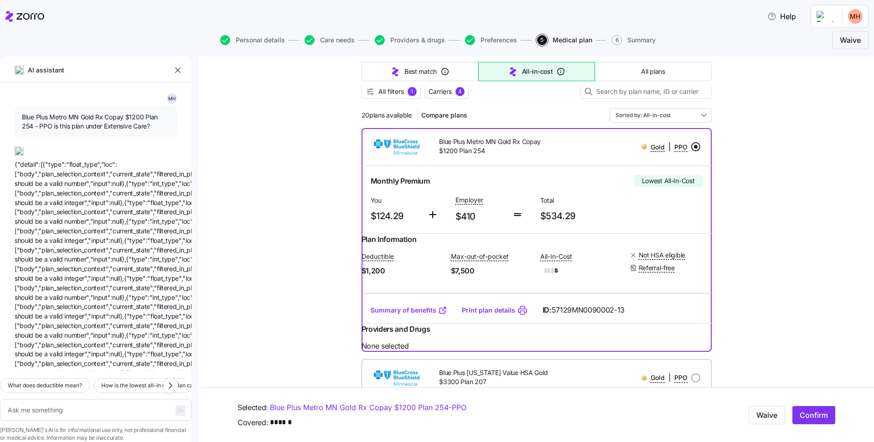
click at [385, 315] on link "Summary of benefits" at bounding box center [409, 310] width 77 height 9
click at [414, 315] on link "Summary of benefits" at bounding box center [409, 310] width 77 height 9
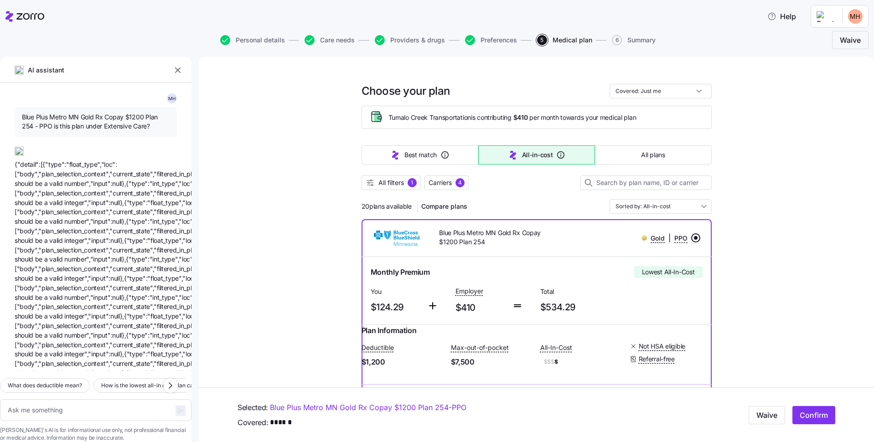
scroll to position [182, 0]
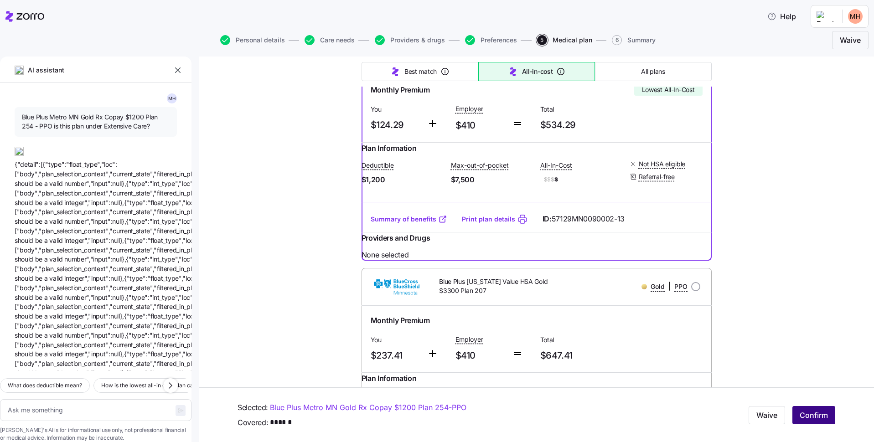
click at [807, 421] on span "Confirm" at bounding box center [814, 415] width 28 height 11
type textarea "x"
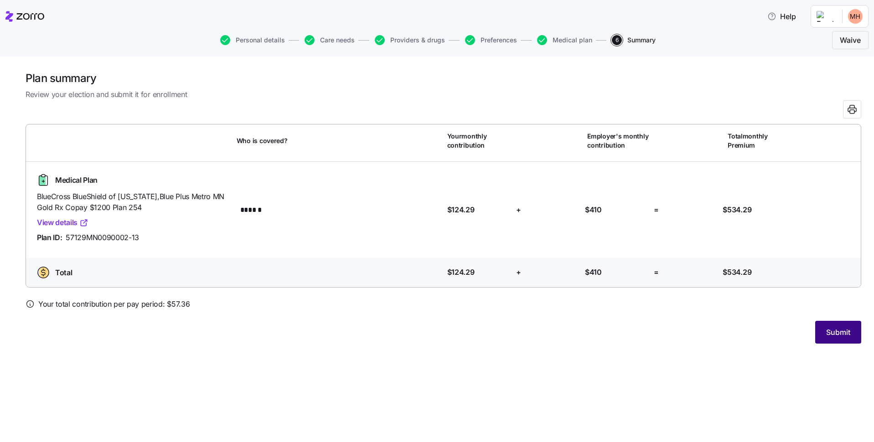
click at [841, 333] on span "Submit" at bounding box center [838, 332] width 24 height 11
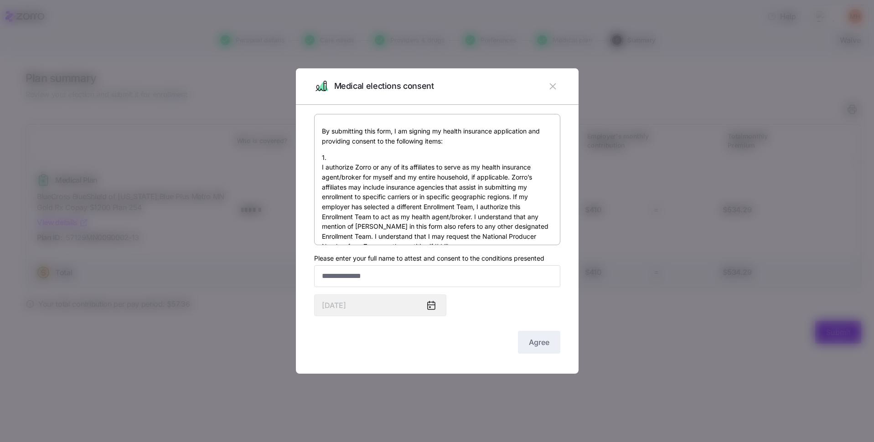
scroll to position [46, 0]
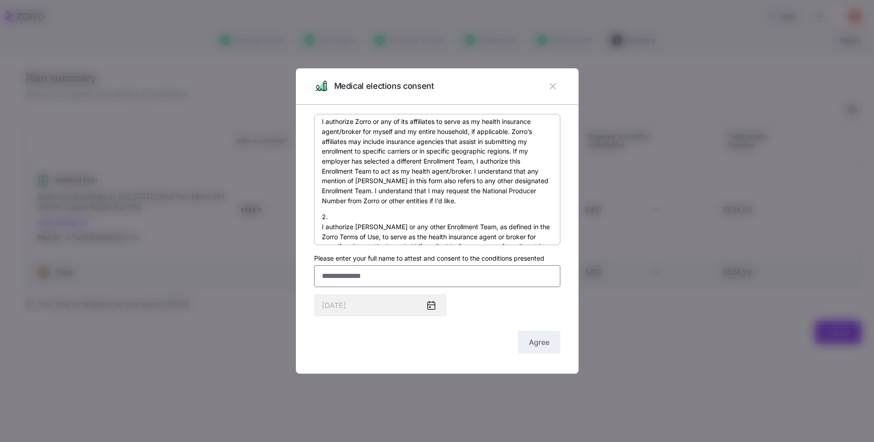
click at [389, 275] on input "Please enter your full name to attest and consent to the conditions presented" at bounding box center [437, 276] width 246 height 22
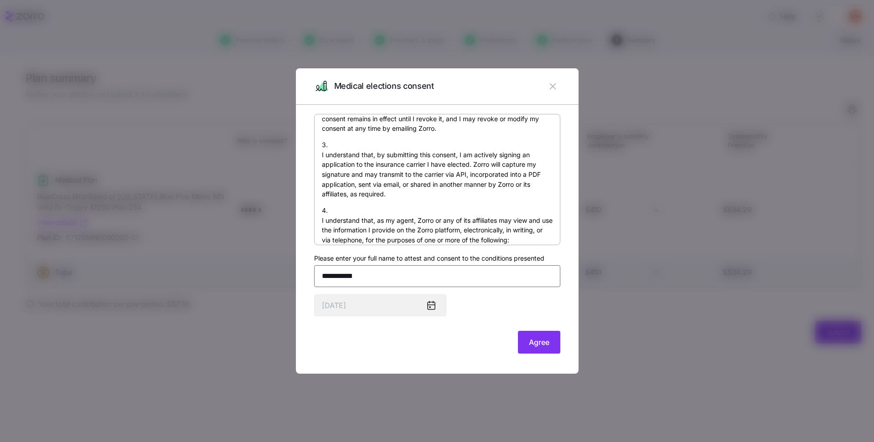
scroll to position [676, 0]
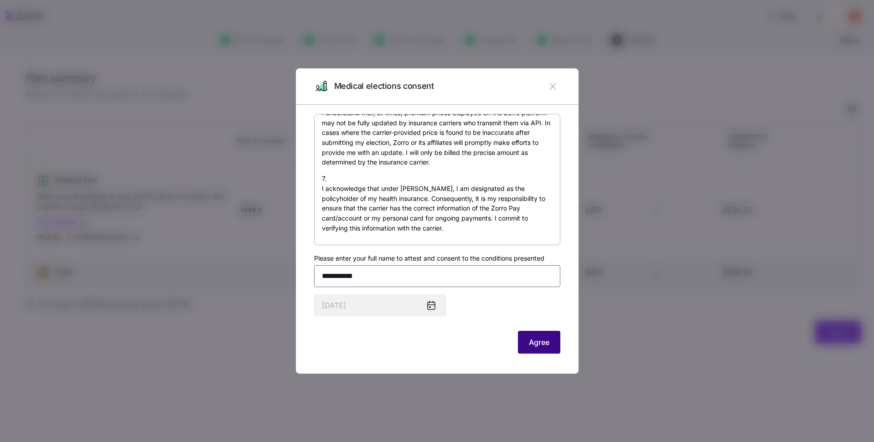
type input "**********"
click at [532, 344] on span "Agree" at bounding box center [539, 342] width 21 height 11
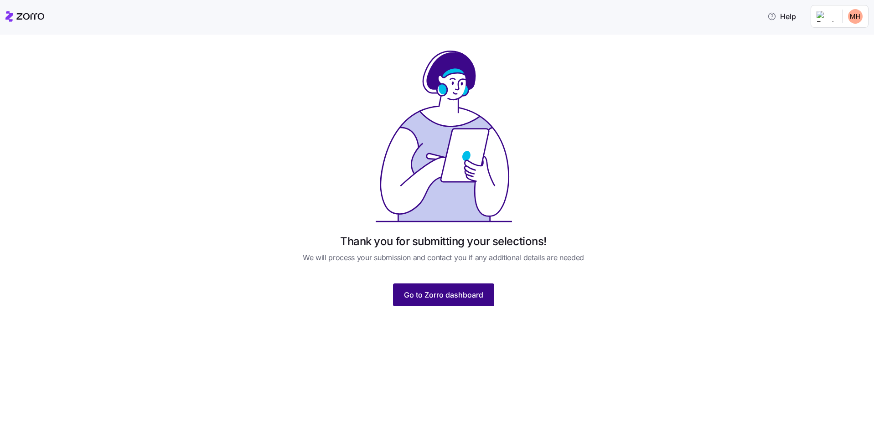
click at [445, 303] on button "Go to Zorro dashboard" at bounding box center [443, 295] width 101 height 23
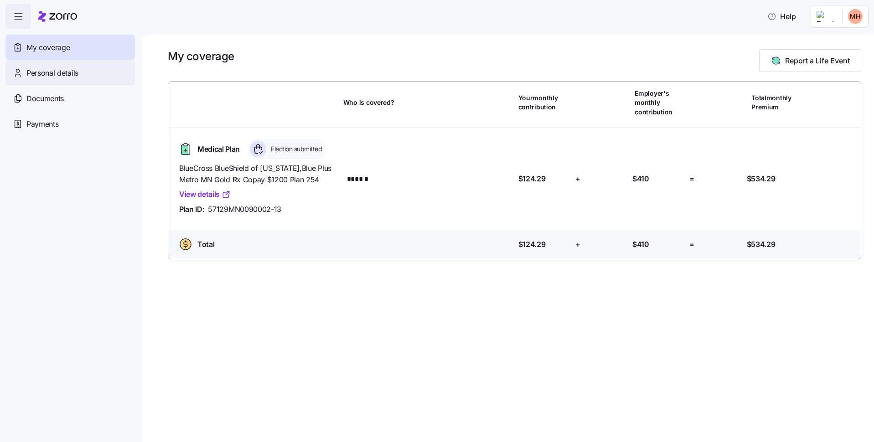
click at [66, 73] on span "Personal details" at bounding box center [52, 72] width 52 height 11
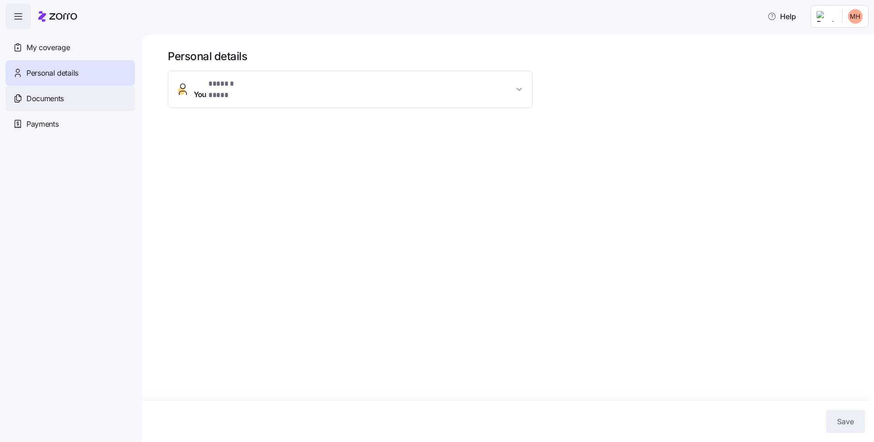
click at [45, 96] on span "Documents" at bounding box center [44, 98] width 37 height 11
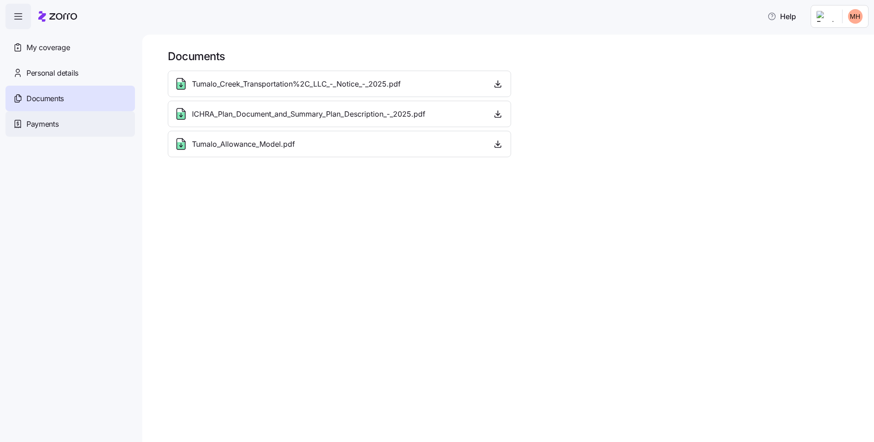
click at [45, 125] on span "Payments" at bounding box center [42, 124] width 32 height 11
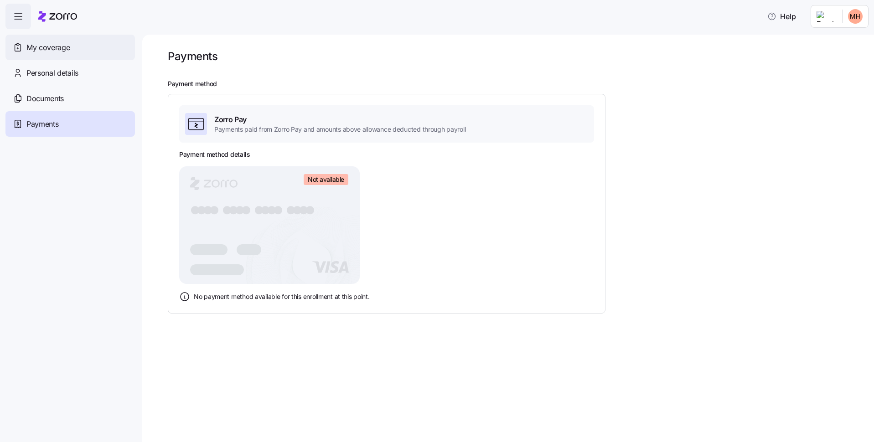
click at [68, 47] on span "My coverage" at bounding box center [47, 47] width 43 height 11
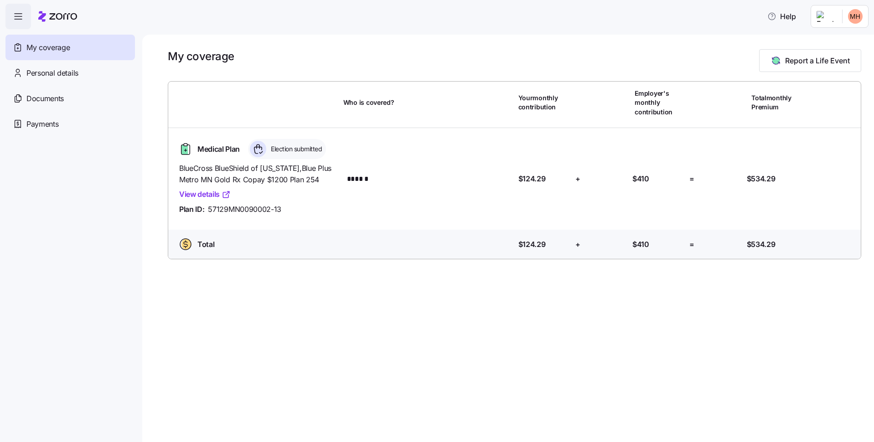
click at [757, 300] on div "My coverage Report a Life Event Who is covered? Your monthly contribution Emplo…" at bounding box center [508, 239] width 732 height 408
click at [860, 22] on html "Help My coverage Personal details Documents Partners hub Payments My coverage R…" at bounding box center [437, 218] width 874 height 437
click at [841, 52] on div "Log out" at bounding box center [832, 56] width 36 height 10
